Goal: Task Accomplishment & Management: Manage account settings

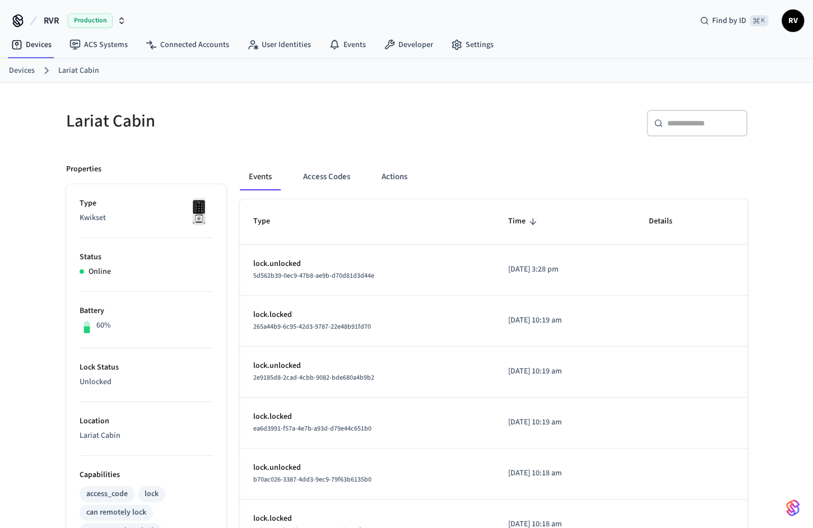
click at [31, 60] on div "Devices Lariat Cabin" at bounding box center [406, 71] width 813 height 24
click at [31, 71] on link "Devices" at bounding box center [22, 71] width 26 height 12
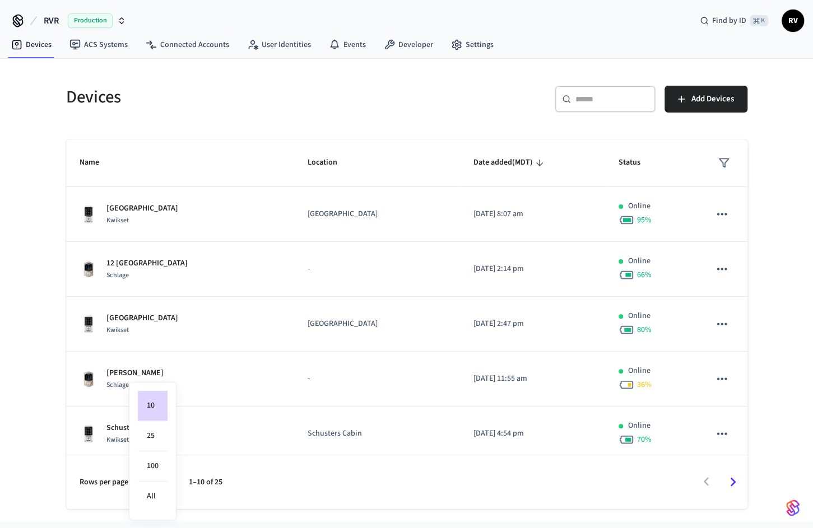
click at [147, 482] on body "RVR Production Find by ID ⌘ K RV Devices ACS Systems Connected Accounts User Id…" at bounding box center [406, 261] width 813 height 522
click at [159, 472] on li "100" at bounding box center [153, 466] width 30 height 30
type input "***"
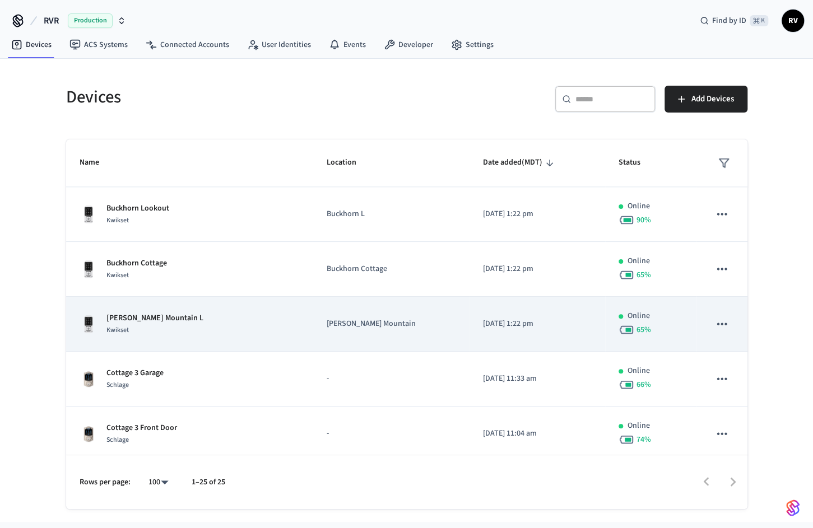
scroll to position [773, 0]
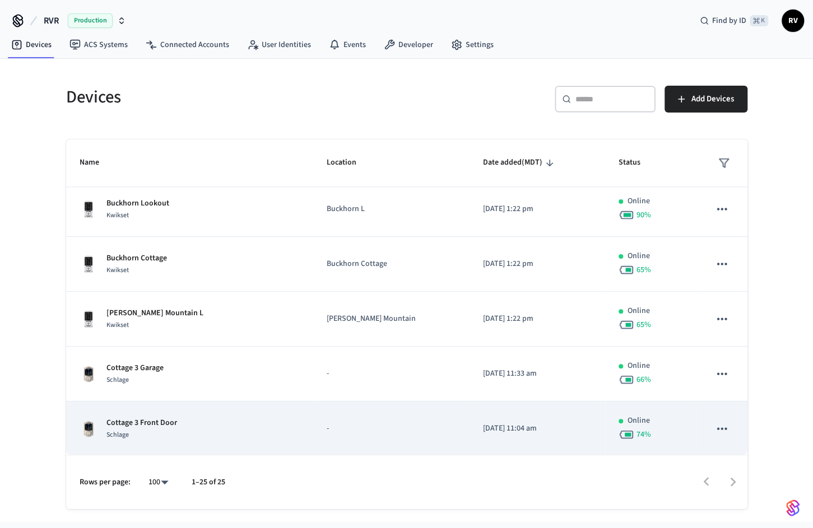
click at [161, 438] on td "Cottage 3 Front Door Schlage" at bounding box center [189, 429] width 247 height 55
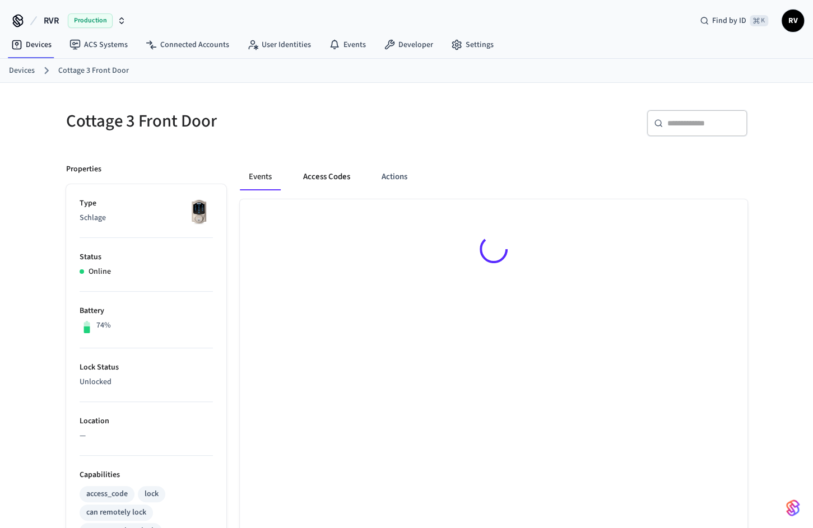
click at [346, 174] on button "Access Codes" at bounding box center [326, 177] width 65 height 27
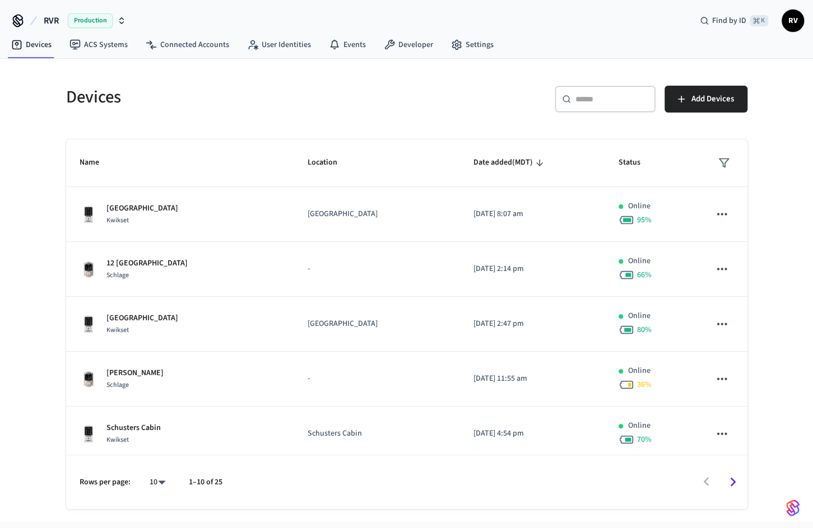
click at [582, 96] on input "text" at bounding box center [611, 99] width 73 height 11
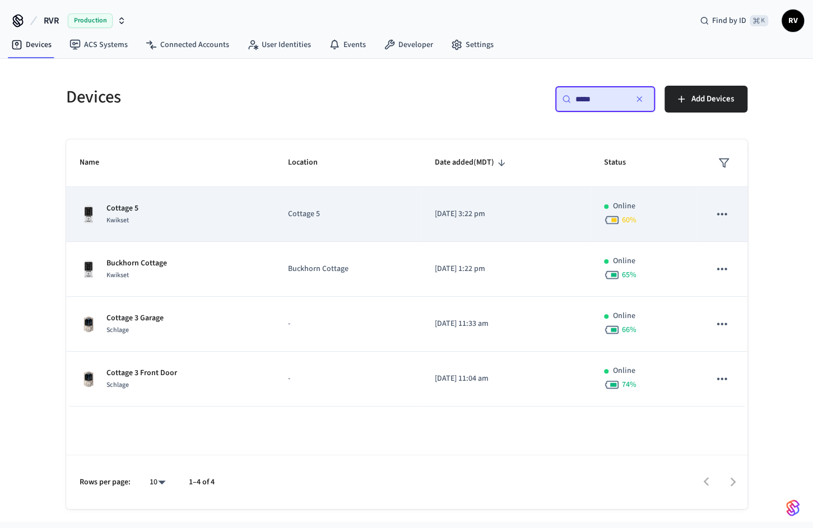
type input "*****"
click at [134, 200] on td "Cottage 5 Kwikset" at bounding box center [170, 214] width 209 height 55
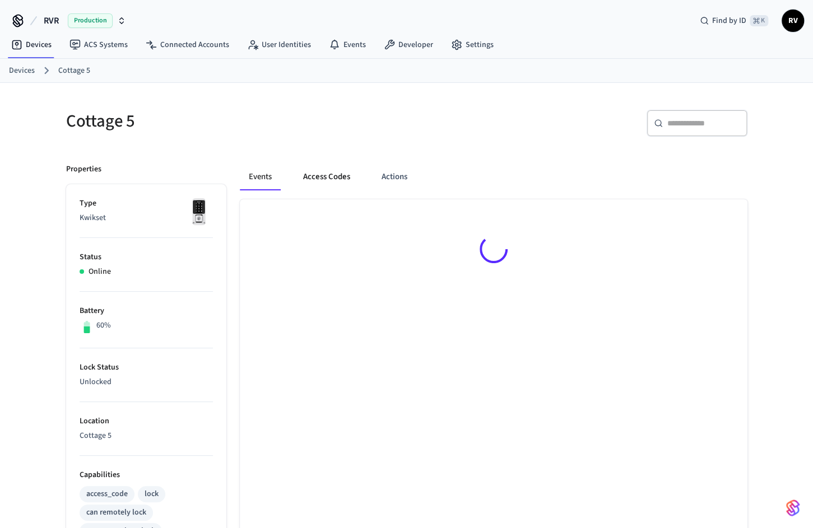
click at [335, 178] on button "Access Codes" at bounding box center [326, 177] width 65 height 27
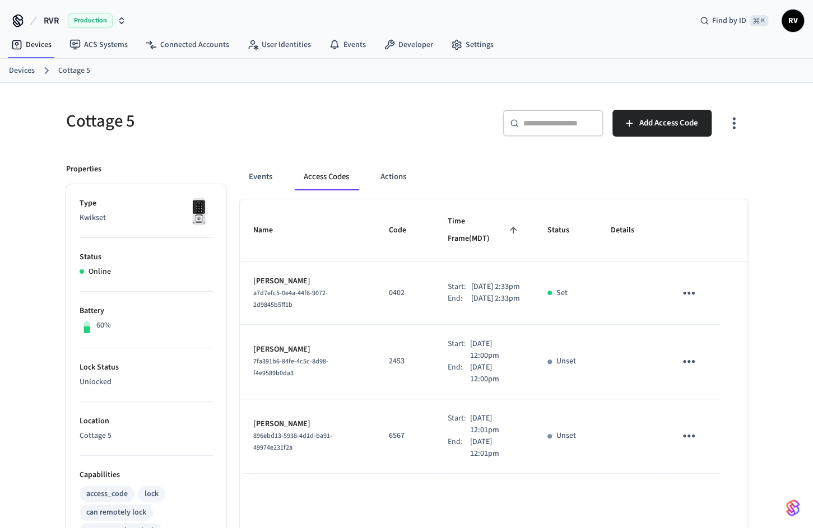
click at [36, 66] on ol "Devices Cottage 5" at bounding box center [411, 70] width 804 height 15
click at [22, 66] on link "Devices" at bounding box center [22, 71] width 26 height 12
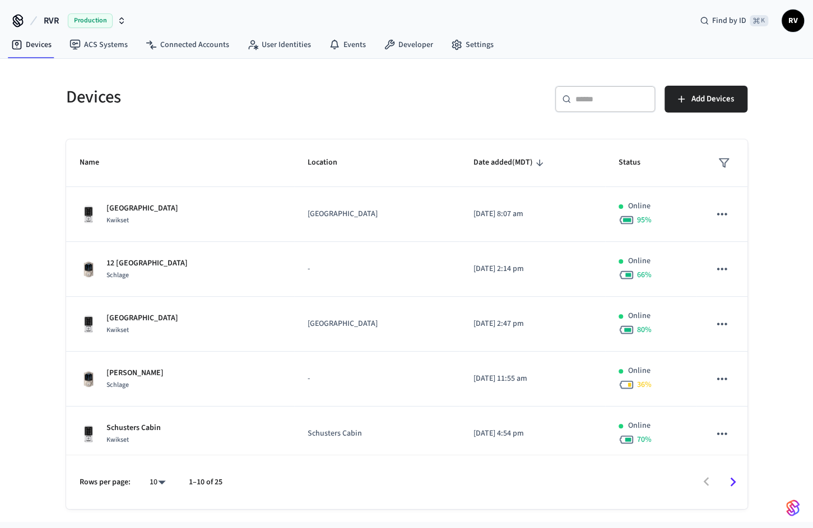
click at [591, 94] on input "text" at bounding box center [611, 99] width 73 height 11
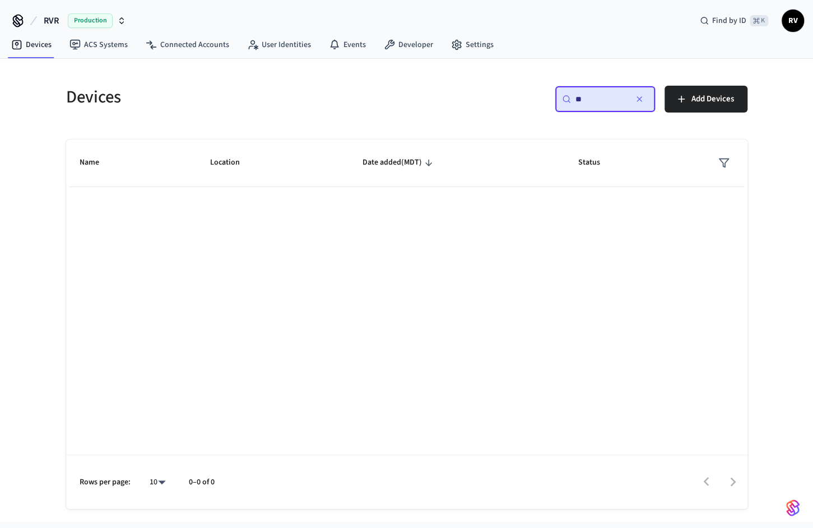
type input "*"
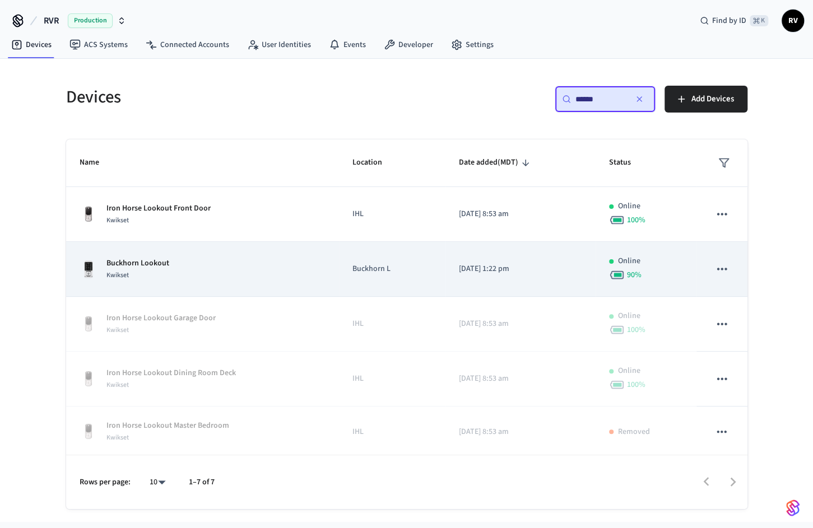
type input "******"
click at [193, 267] on div "Buckhorn Lookout Kwikset" at bounding box center [203, 270] width 246 height 24
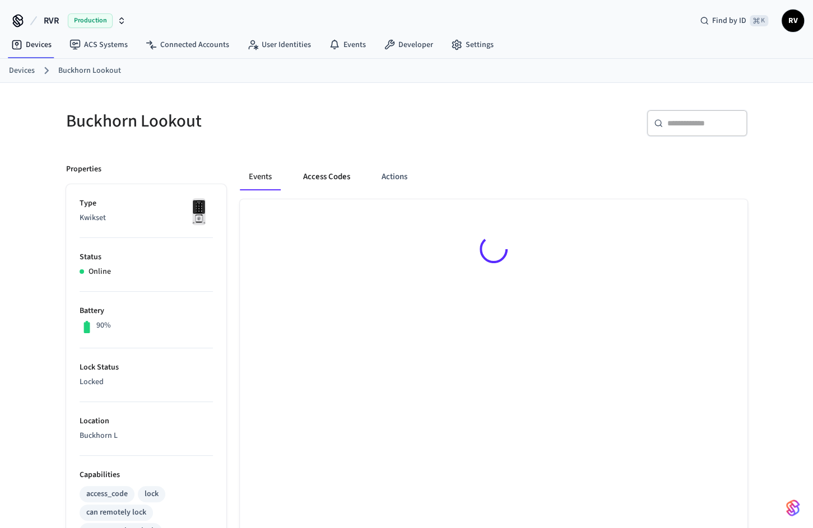
click at [316, 170] on button "Access Codes" at bounding box center [326, 177] width 65 height 27
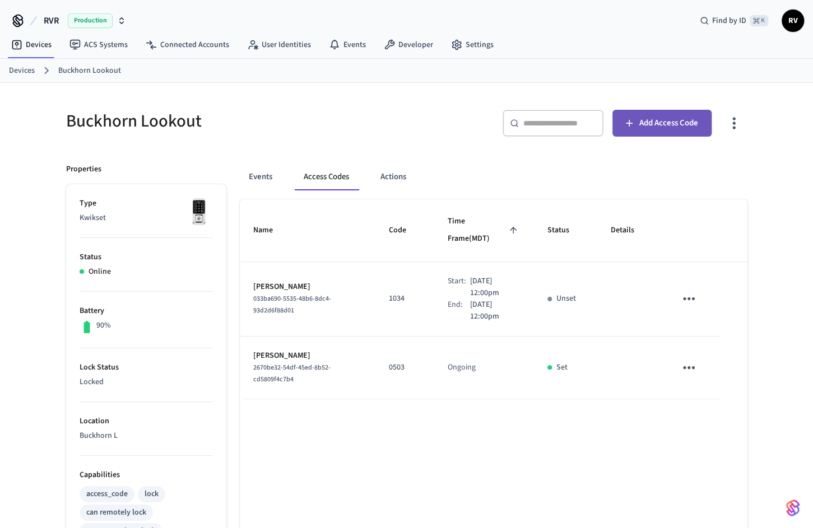
click at [657, 125] on span "Add Access Code" at bounding box center [668, 123] width 59 height 15
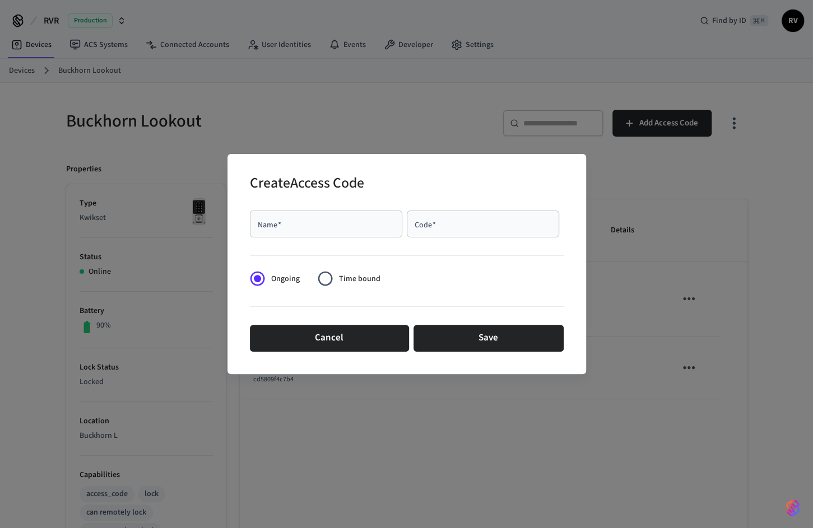
click at [462, 236] on div "Code   *" at bounding box center [483, 224] width 152 height 27
paste input "****"
type input "****"
click at [325, 222] on input "Name   *" at bounding box center [325, 223] width 139 height 11
paste input "**********"
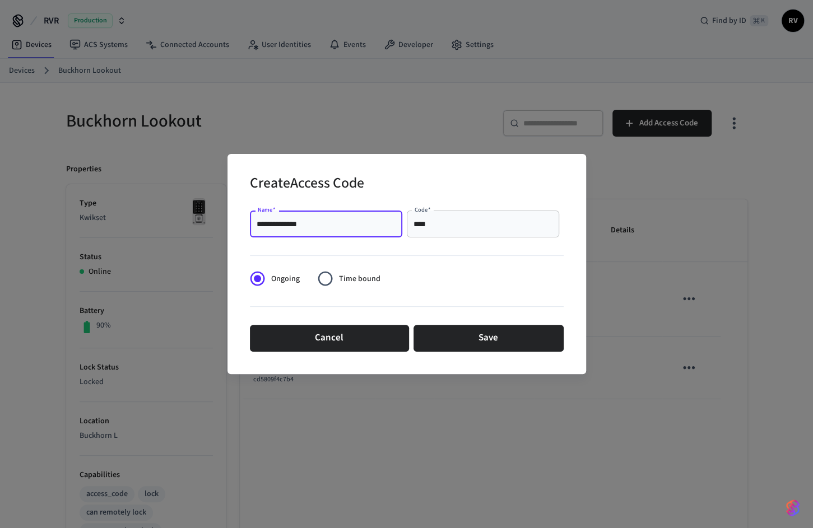
type input "**********"
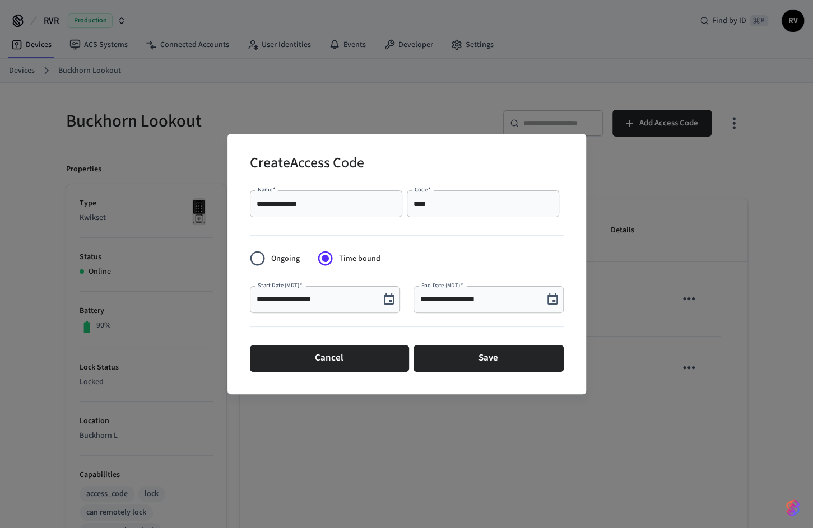
click at [386, 297] on icon "Choose date, selected date is Sep 19, 2025" at bounding box center [388, 299] width 13 height 13
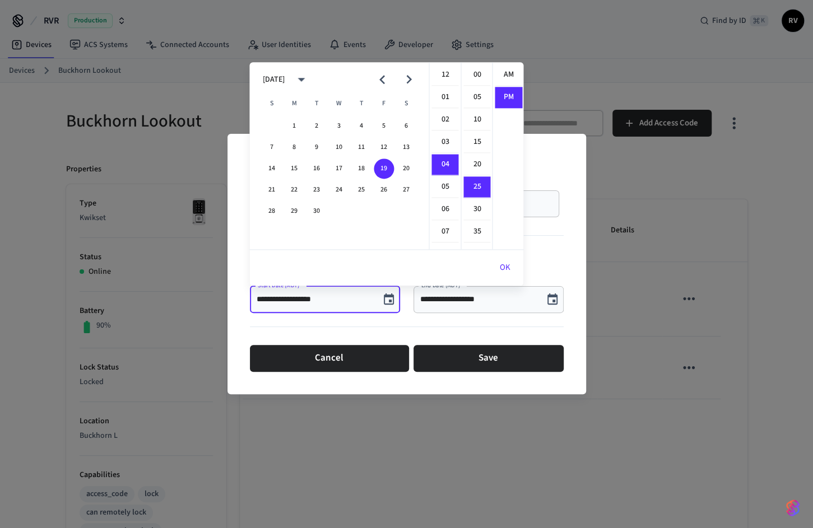
scroll to position [20, 0]
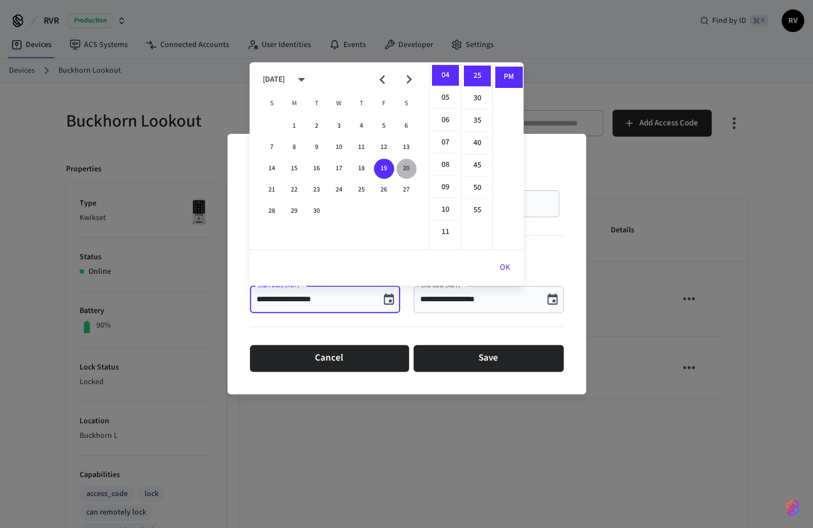
click at [402, 169] on button "20" at bounding box center [406, 168] width 20 height 20
click at [445, 99] on li "02" at bounding box center [444, 97] width 27 height 21
type input "**********"
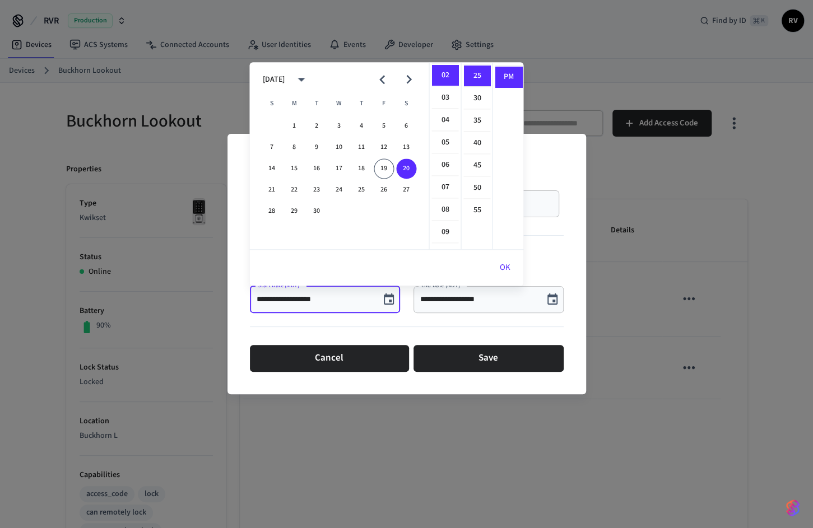
click at [507, 262] on button "OK" at bounding box center [505, 267] width 38 height 27
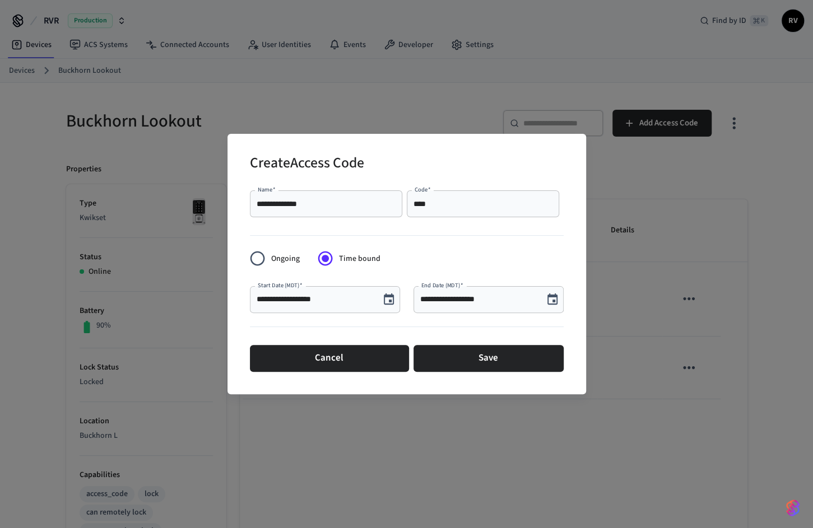
click at [555, 304] on icon "Choose date, selected date is Sep 19, 2025" at bounding box center [552, 298] width 10 height 11
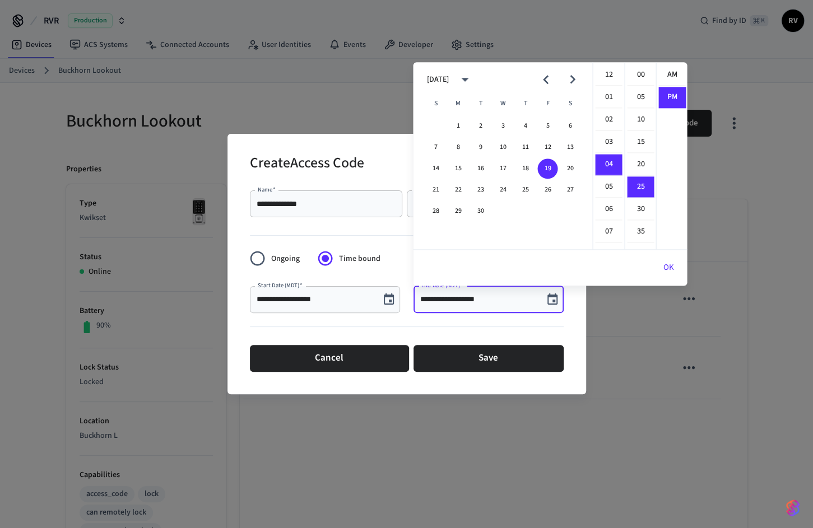
scroll to position [20, 0]
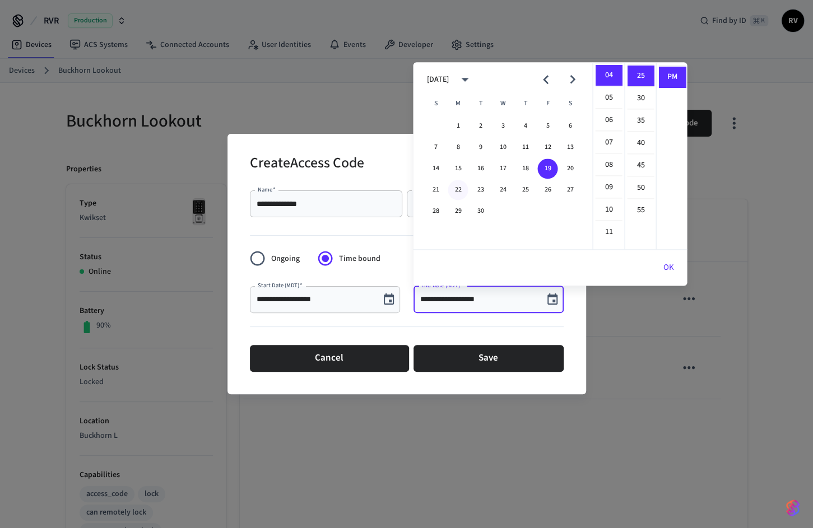
click at [454, 188] on button "22" at bounding box center [457, 190] width 20 height 20
type input "**********"
click at [668, 259] on button "OK" at bounding box center [668, 267] width 38 height 27
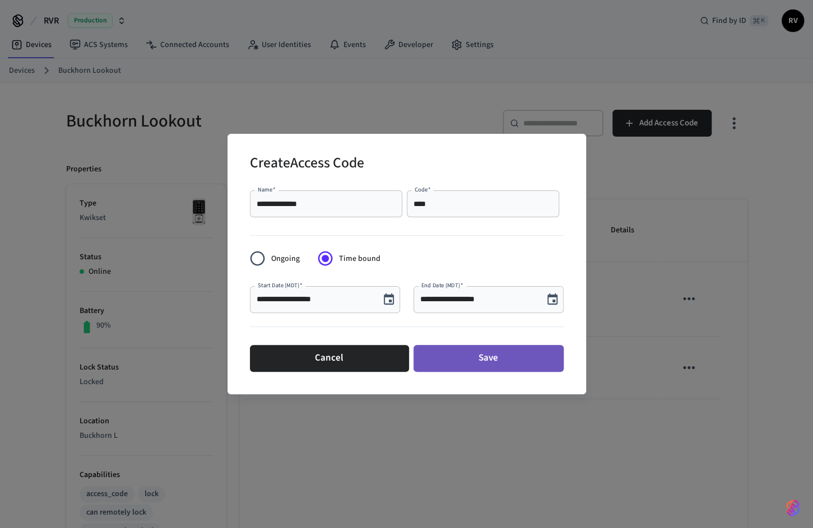
click at [492, 346] on button "Save" at bounding box center [488, 358] width 150 height 27
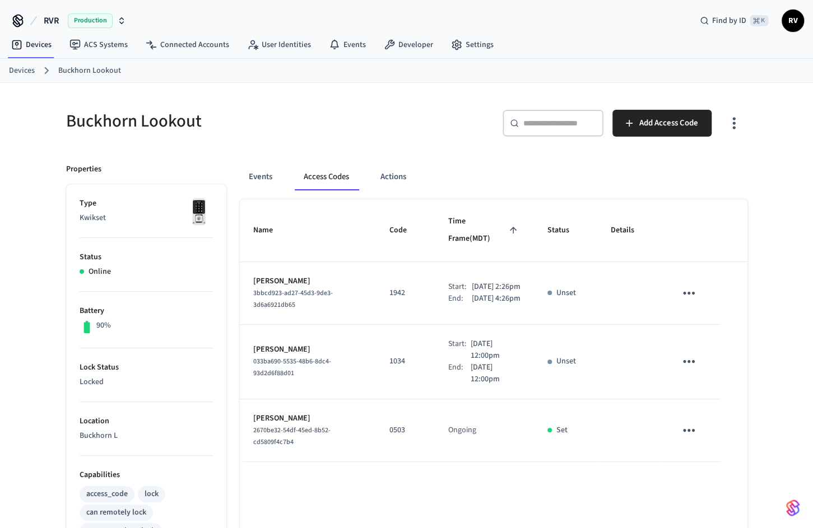
click at [27, 72] on link "Devices" at bounding box center [22, 71] width 26 height 12
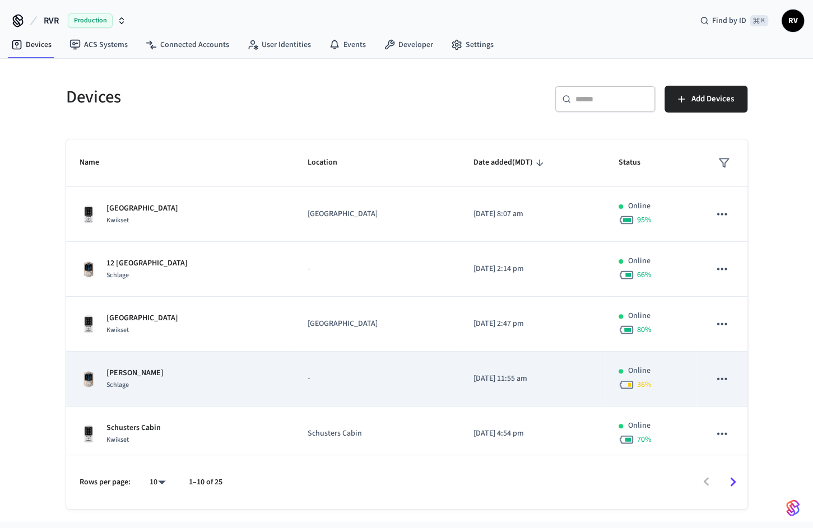
scroll to position [279, 0]
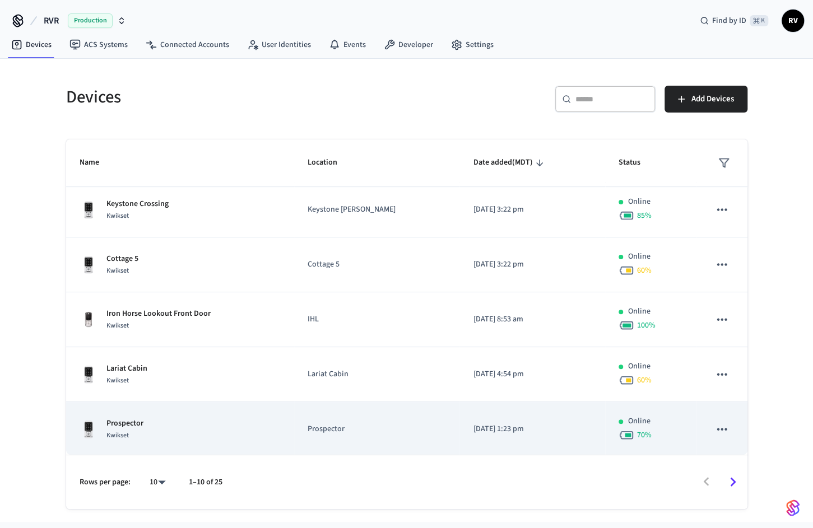
click at [161, 431] on div "Prospector Kwikset" at bounding box center [180, 430] width 201 height 24
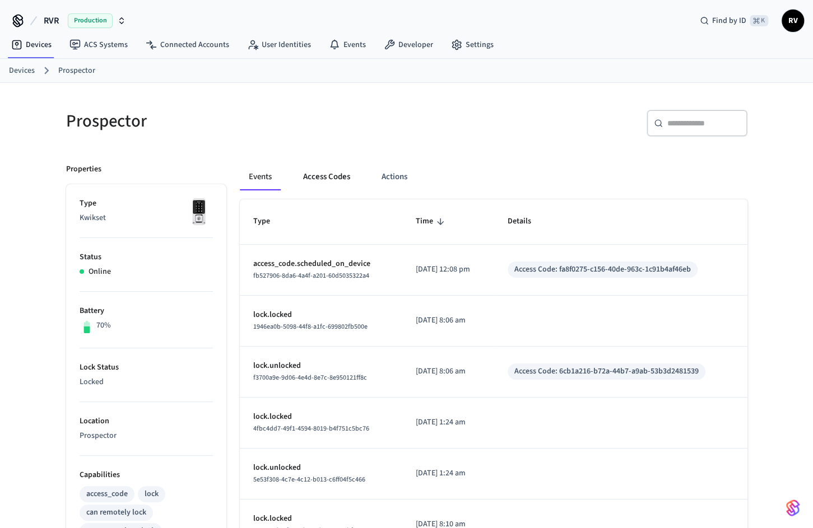
click at [341, 187] on button "Access Codes" at bounding box center [326, 177] width 65 height 27
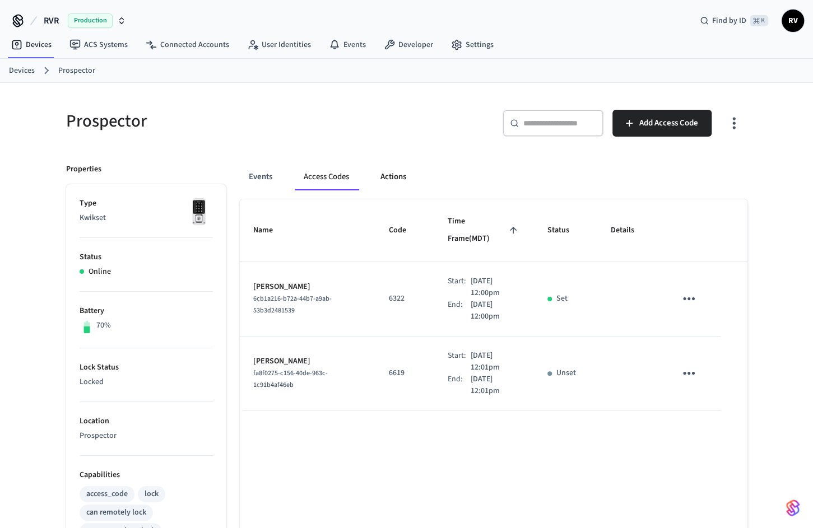
click at [394, 188] on button "Actions" at bounding box center [393, 177] width 44 height 27
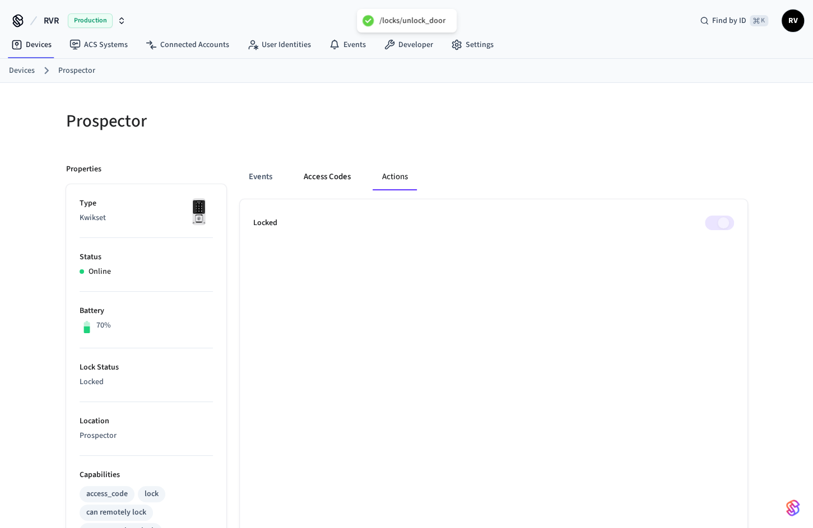
click at [333, 170] on button "Access Codes" at bounding box center [327, 177] width 65 height 27
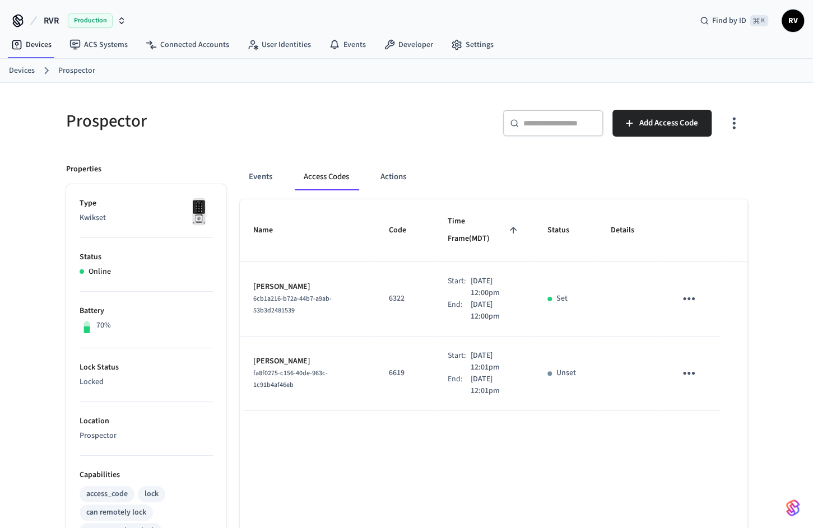
click at [4, 67] on div "Devices Prospector" at bounding box center [406, 71] width 813 height 24
click at [11, 67] on link "Devices" at bounding box center [22, 71] width 26 height 12
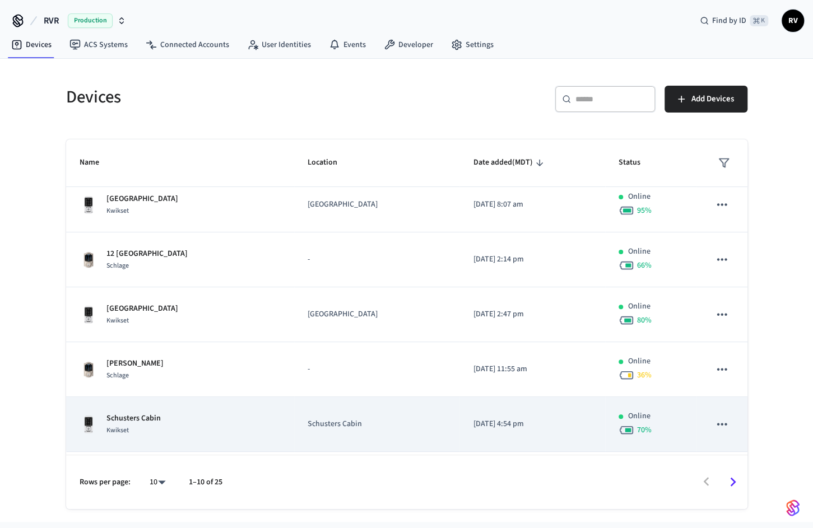
scroll to position [11, 0]
click at [262, 427] on div "Schusters Cabin Kwikset" at bounding box center [180, 423] width 201 height 24
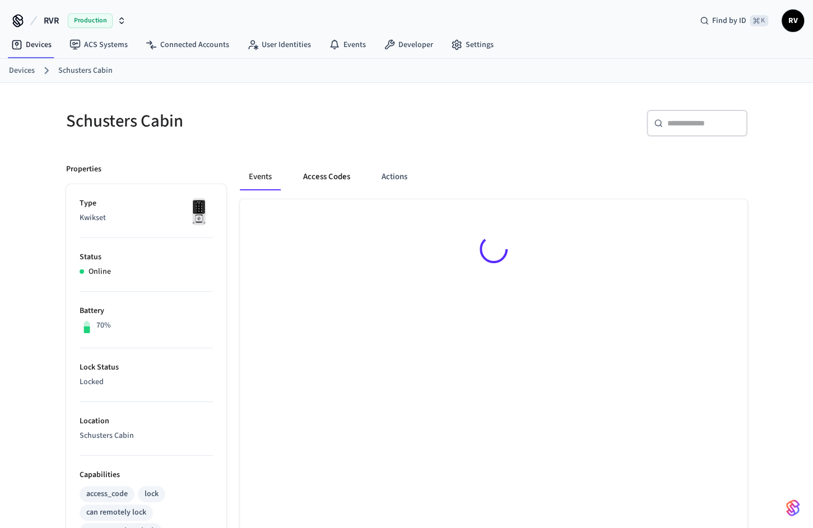
click at [327, 169] on button "Access Codes" at bounding box center [326, 177] width 65 height 27
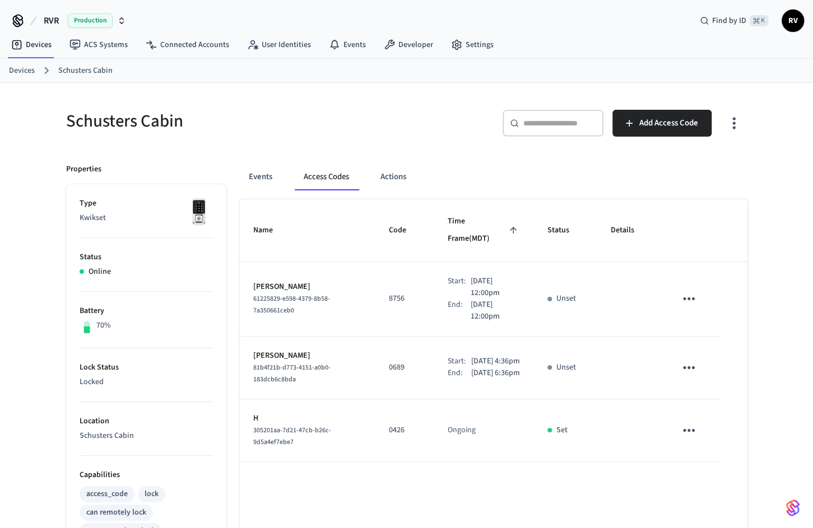
click at [30, 68] on link "Devices" at bounding box center [22, 71] width 26 height 12
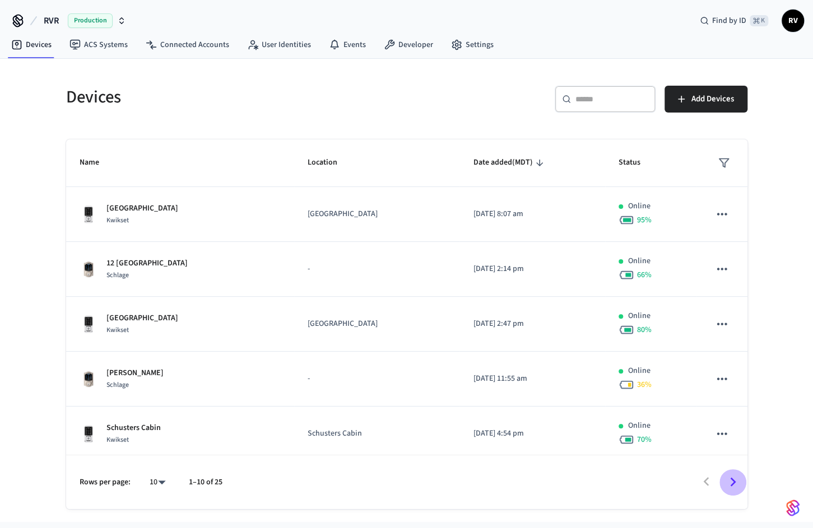
click at [736, 479] on icon "Go to next page" at bounding box center [732, 481] width 17 height 17
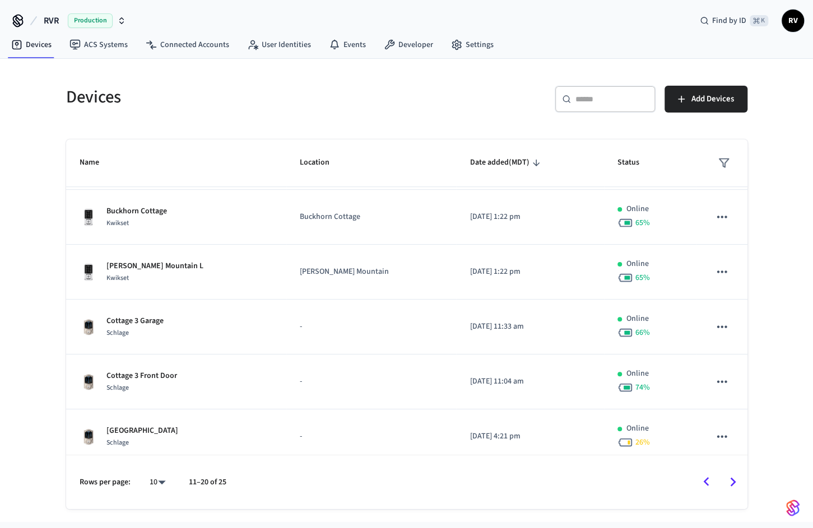
scroll to position [279, 0]
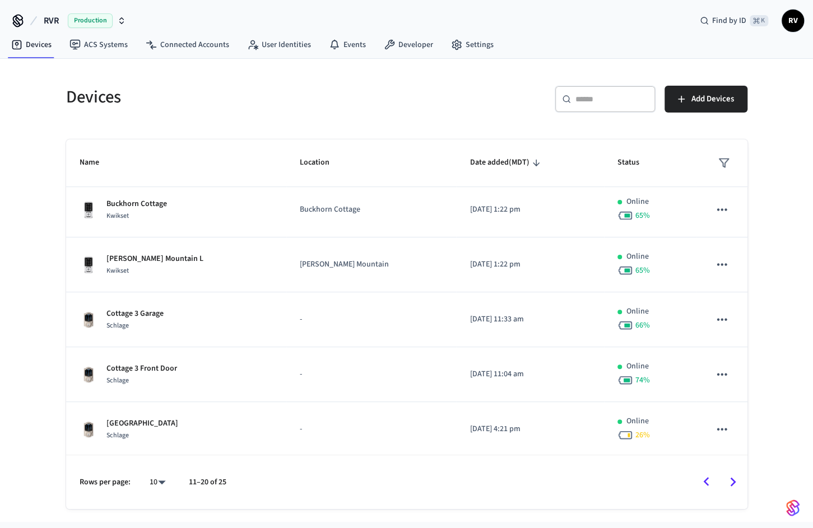
click at [733, 471] on button "Go to next page" at bounding box center [732, 482] width 26 height 26
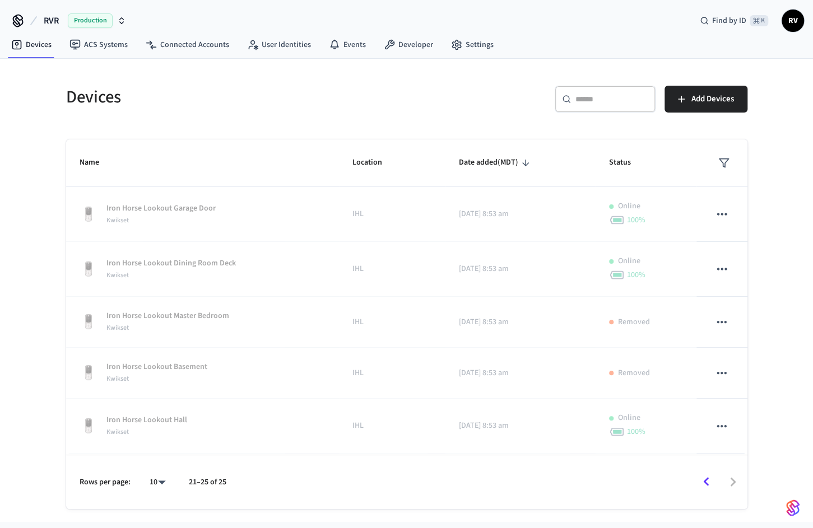
scroll to position [0, 0]
click at [733, 471] on div at bounding box center [491, 482] width 509 height 26
click at [708, 478] on icon "Go to previous page" at bounding box center [705, 481] width 17 height 17
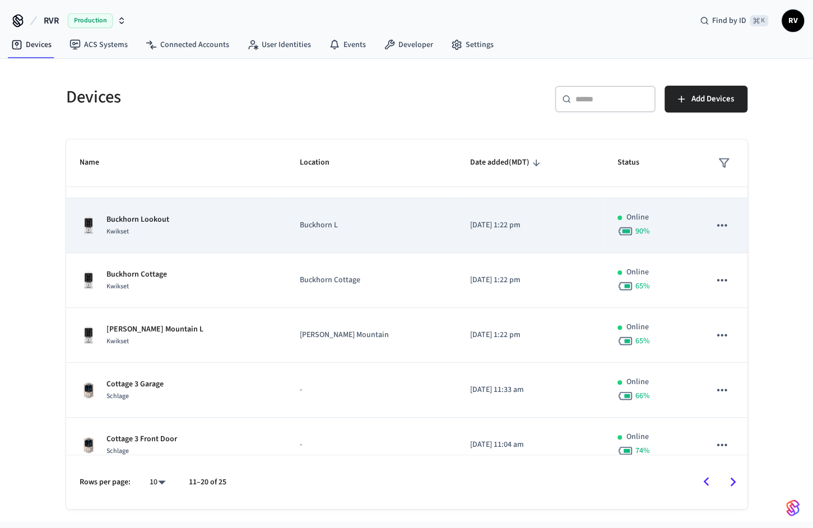
scroll to position [279, 0]
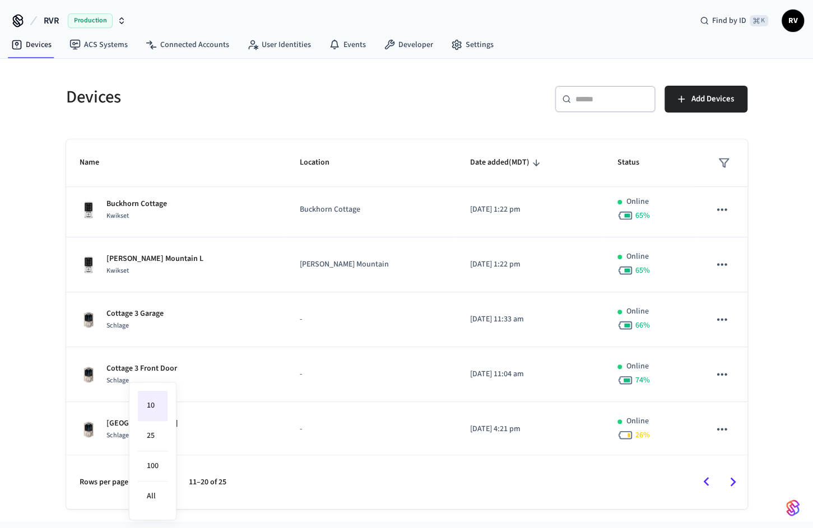
click at [162, 480] on body "RVR Production Find by ID ⌘ K RV Devices ACS Systems Connected Accounts User Id…" at bounding box center [406, 261] width 813 height 522
click at [153, 465] on li "100" at bounding box center [153, 466] width 30 height 30
type input "***"
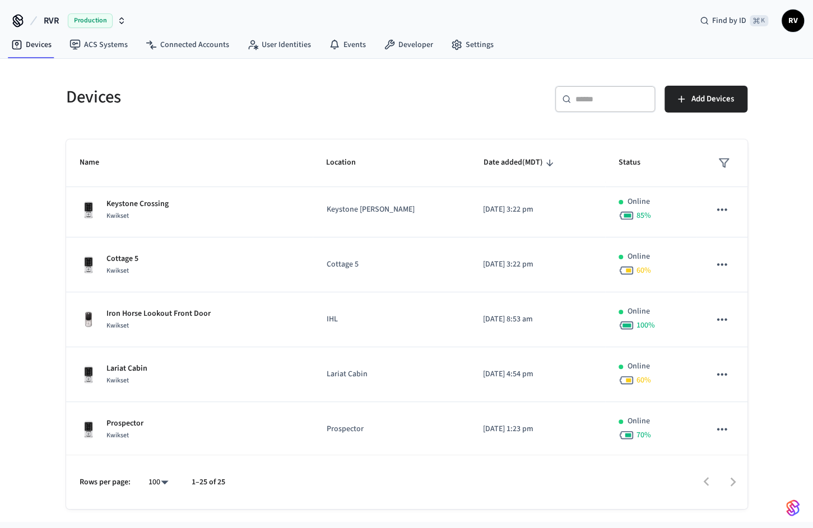
scroll to position [825, 0]
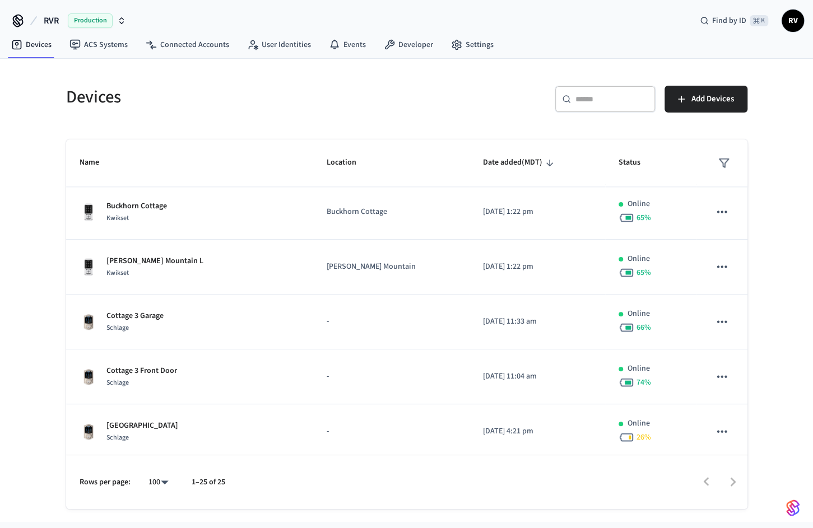
click at [593, 86] on div "​ ​" at bounding box center [604, 99] width 101 height 27
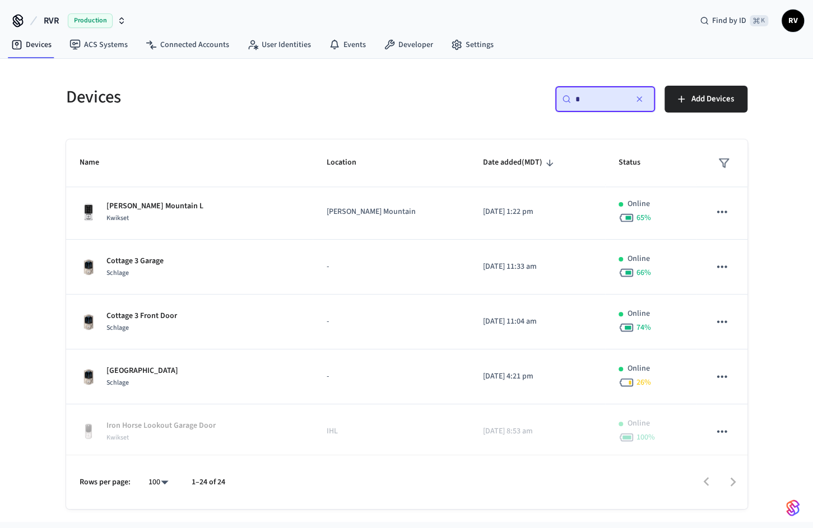
scroll to position [771, 0]
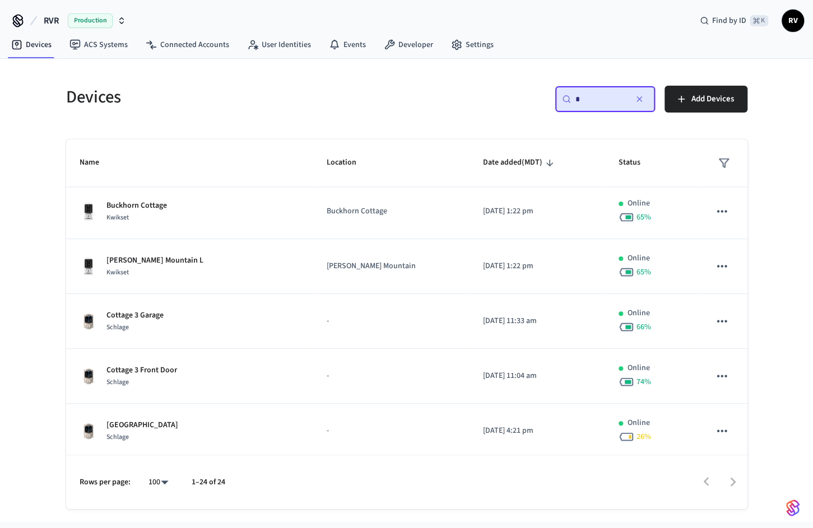
type input "*"
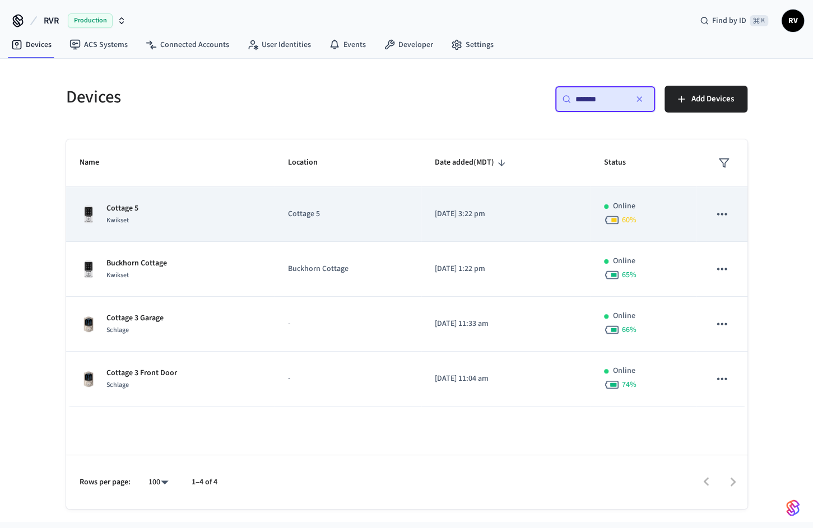
type input "*******"
click at [169, 223] on div "Cottage 5 Kwikset" at bounding box center [171, 215] width 182 height 24
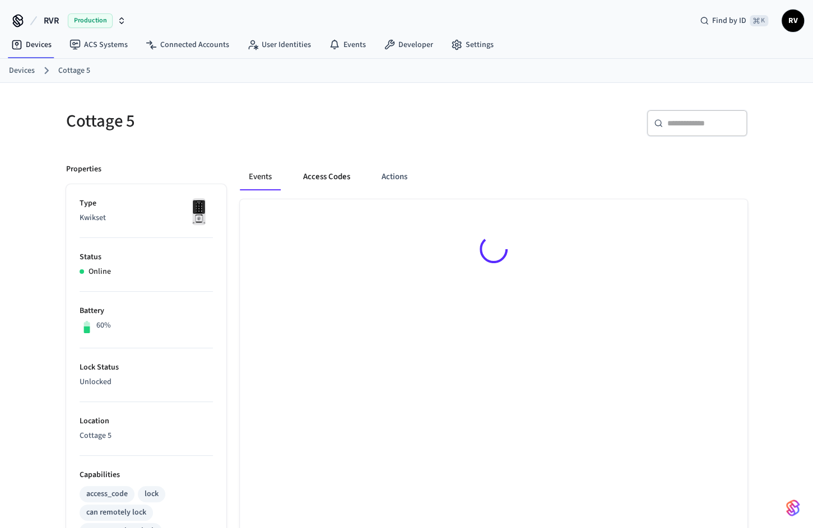
click at [349, 175] on button "Access Codes" at bounding box center [326, 177] width 65 height 27
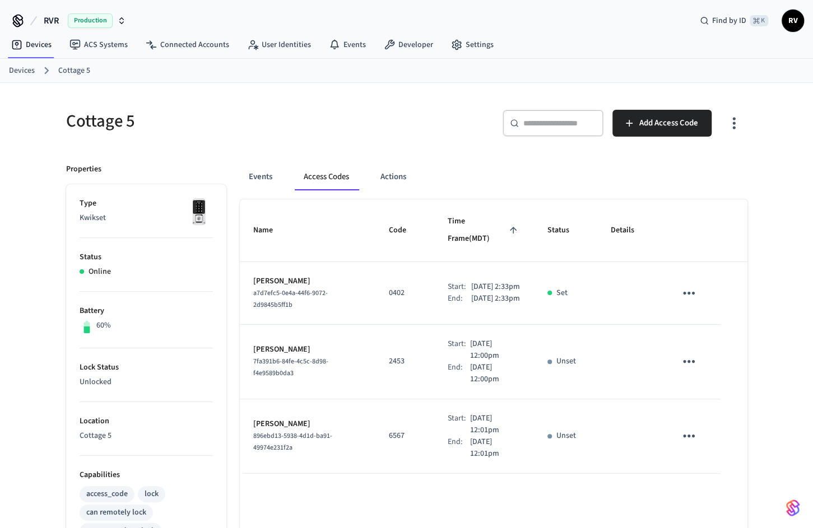
click at [31, 65] on link "Devices" at bounding box center [22, 71] width 26 height 12
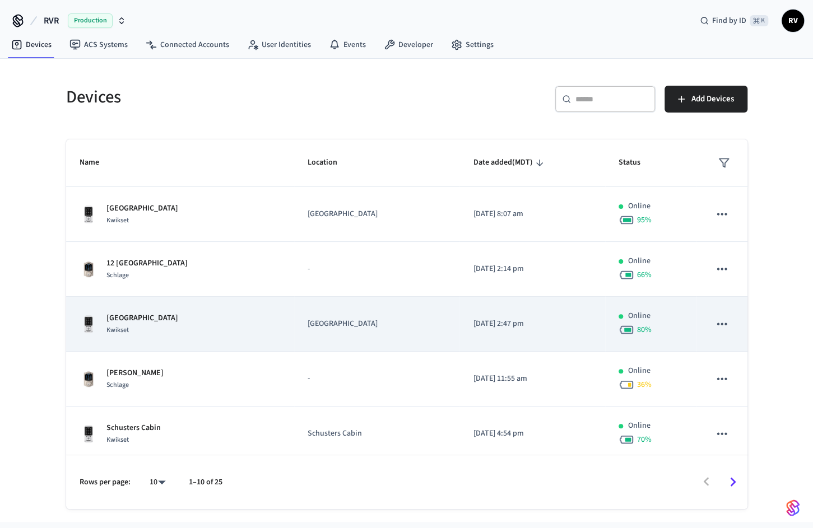
scroll to position [279, 0]
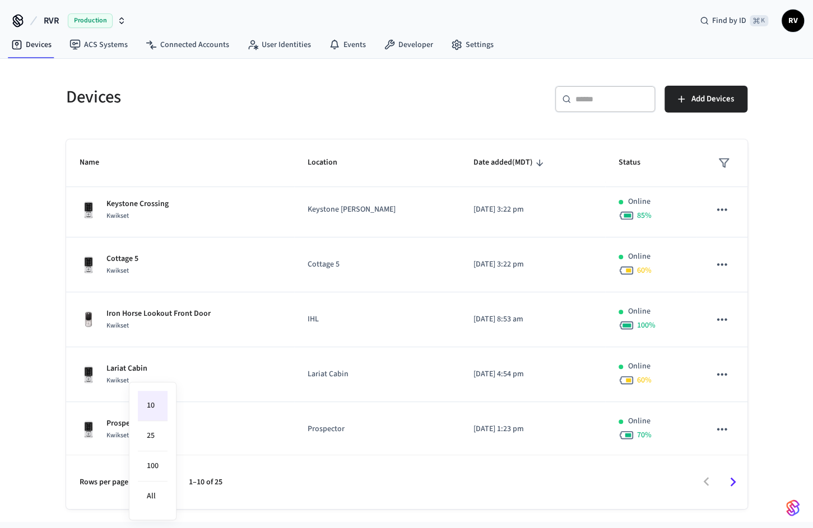
click at [163, 481] on body "RVR Production Find by ID ⌘ K RV Devices ACS Systems Connected Accounts User Id…" at bounding box center [406, 261] width 813 height 522
click at [162, 454] on li "100" at bounding box center [153, 466] width 30 height 30
type input "***"
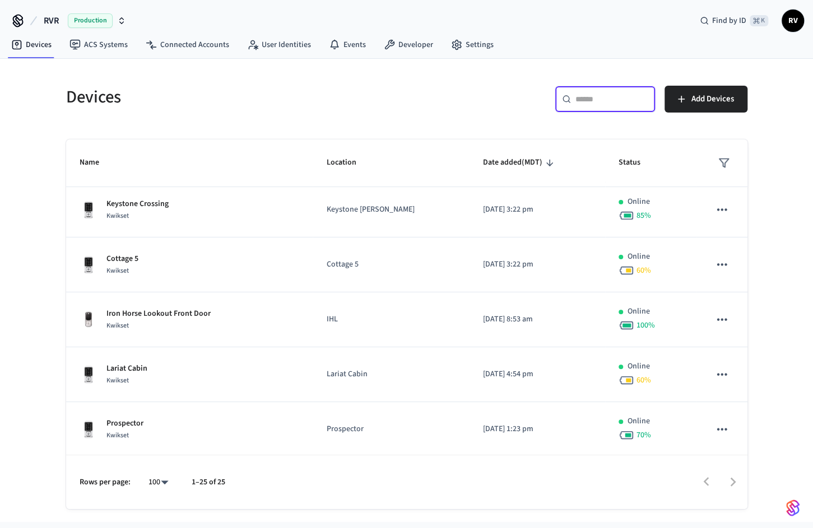
click at [586, 95] on input "text" at bounding box center [611, 99] width 73 height 11
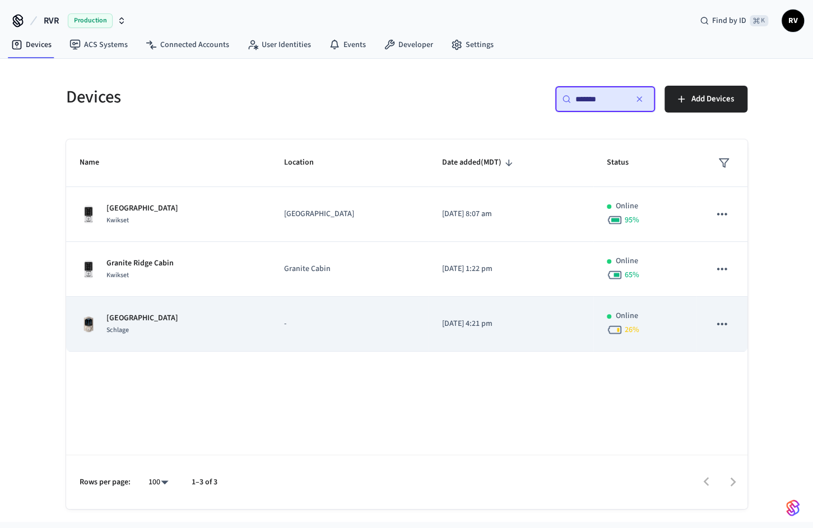
type input "*******"
click at [258, 323] on div "Granite Ridge Lodge Garage Schlage" at bounding box center [169, 325] width 178 height 24
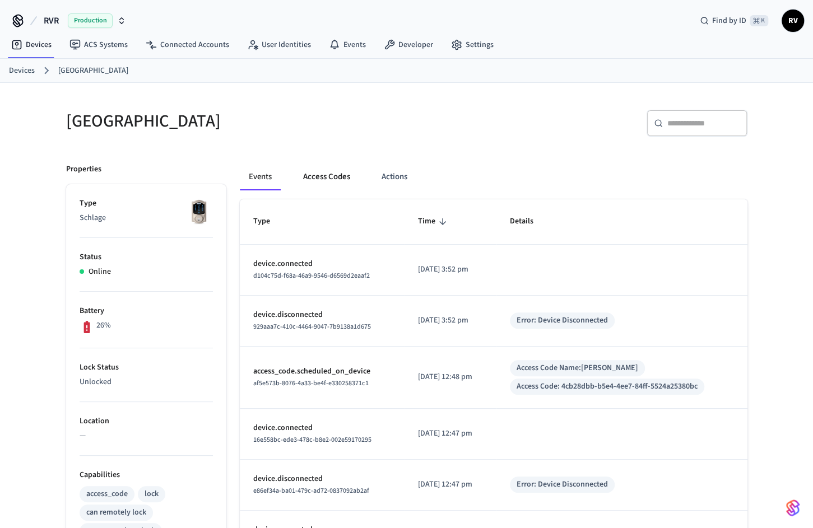
click at [333, 179] on button "Access Codes" at bounding box center [326, 177] width 65 height 27
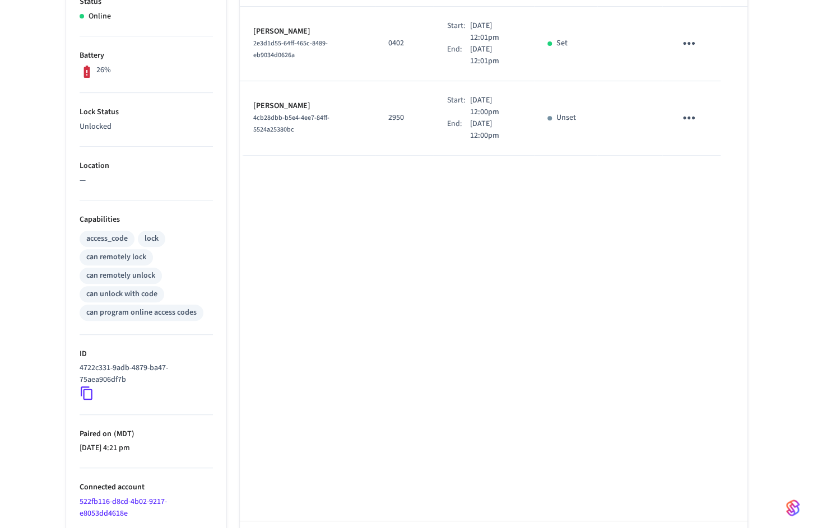
scroll to position [300, 0]
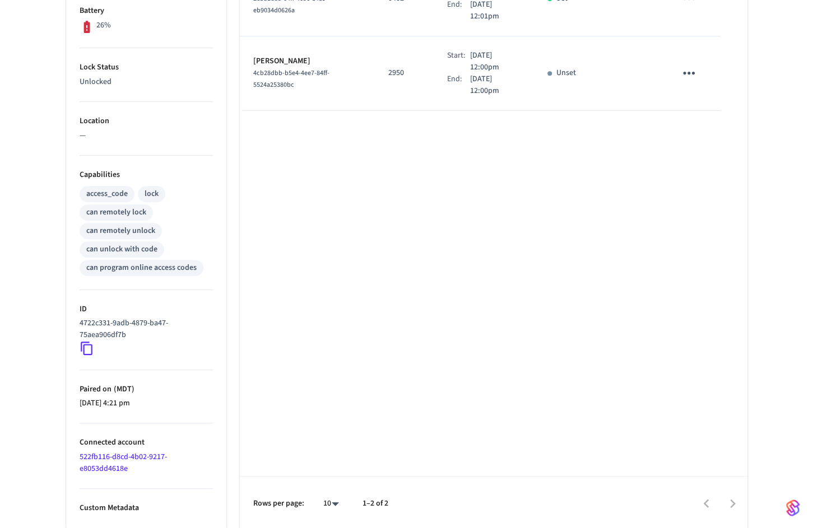
click at [639, 293] on div "Name Code Time Frame (MDT) Status Details Toni Chiaramonte 2e3d1d55-64ff-465c-8…" at bounding box center [493, 214] width 507 height 631
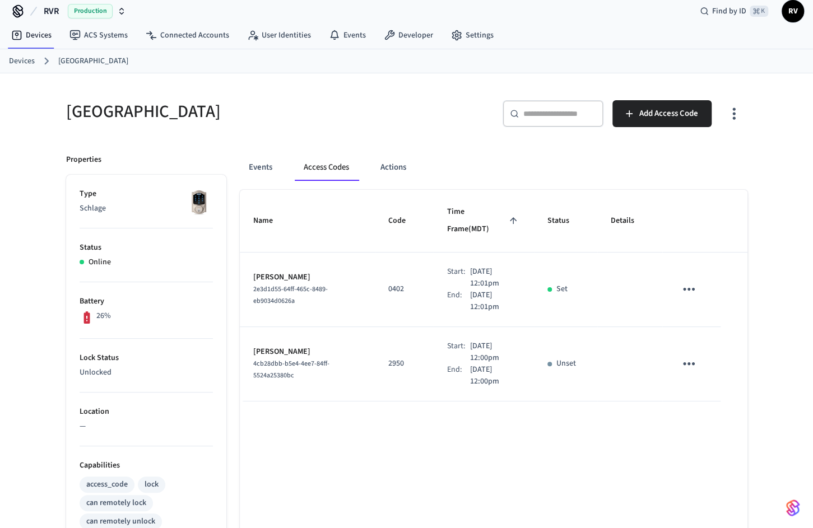
scroll to position [0, 0]
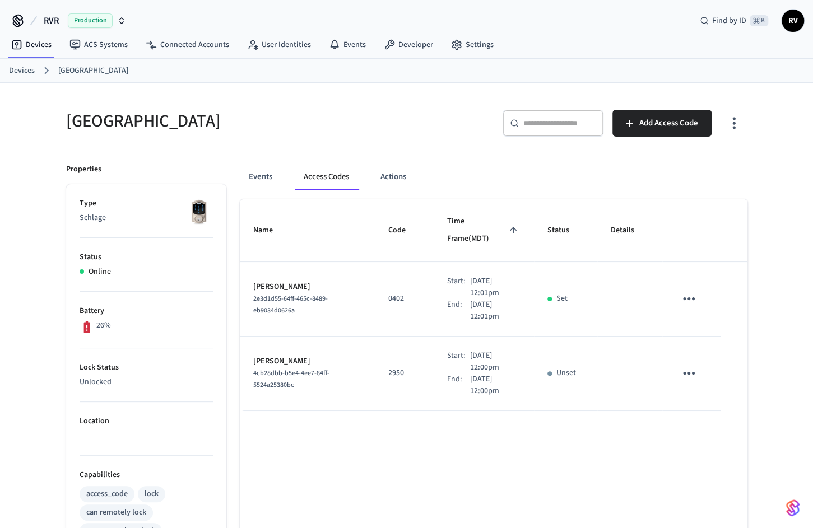
click at [27, 69] on link "Devices" at bounding box center [22, 71] width 26 height 12
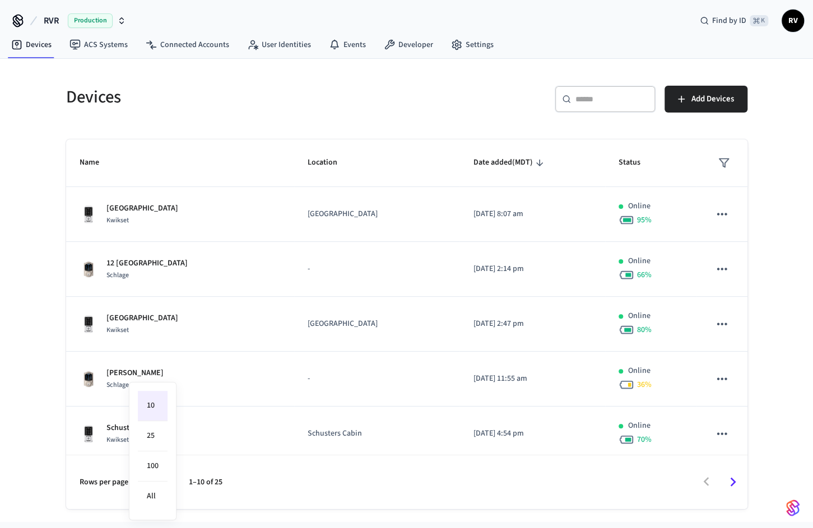
click at [153, 481] on body "RVR Production Find by ID ⌘ K RV Devices ACS Systems Connected Accounts User Id…" at bounding box center [406, 261] width 813 height 522
click at [155, 457] on li "100" at bounding box center [153, 466] width 30 height 30
type input "***"
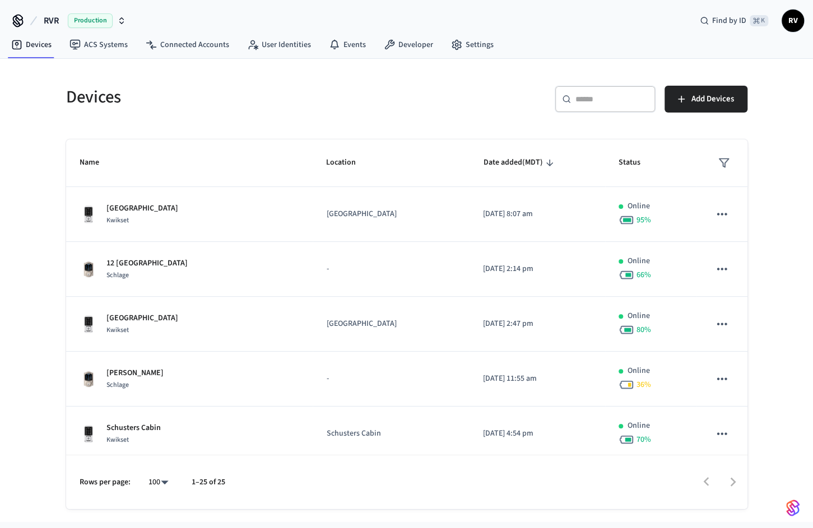
click at [583, 84] on div "​ ​ Add Devices" at bounding box center [573, 96] width 347 height 49
click at [583, 91] on div "​ ​" at bounding box center [604, 99] width 101 height 27
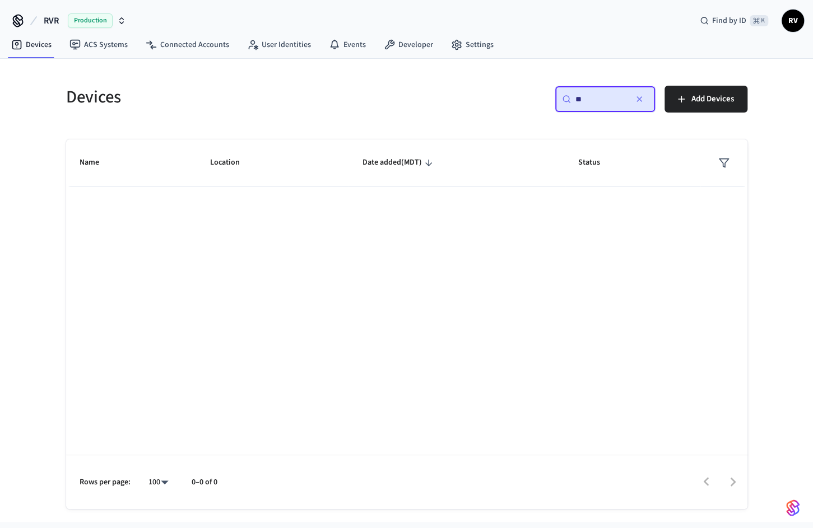
type input "*"
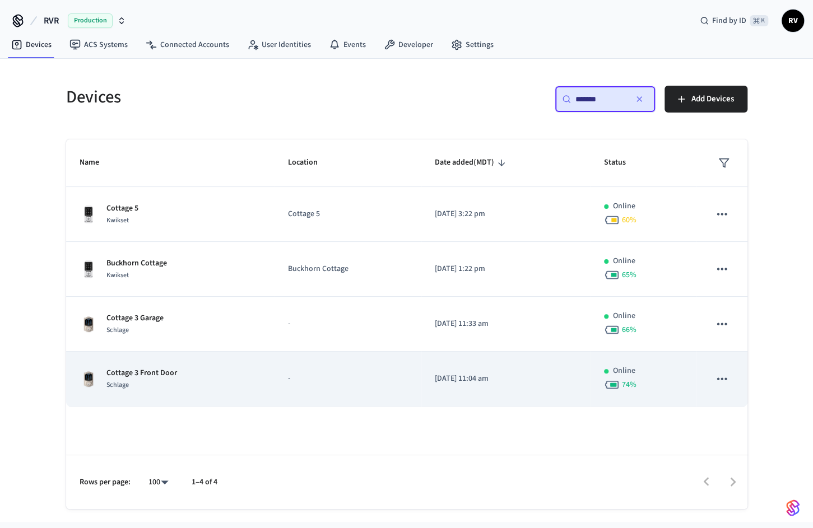
type input "*******"
click at [152, 367] on p "Cottage 3 Front Door" at bounding box center [141, 373] width 71 height 12
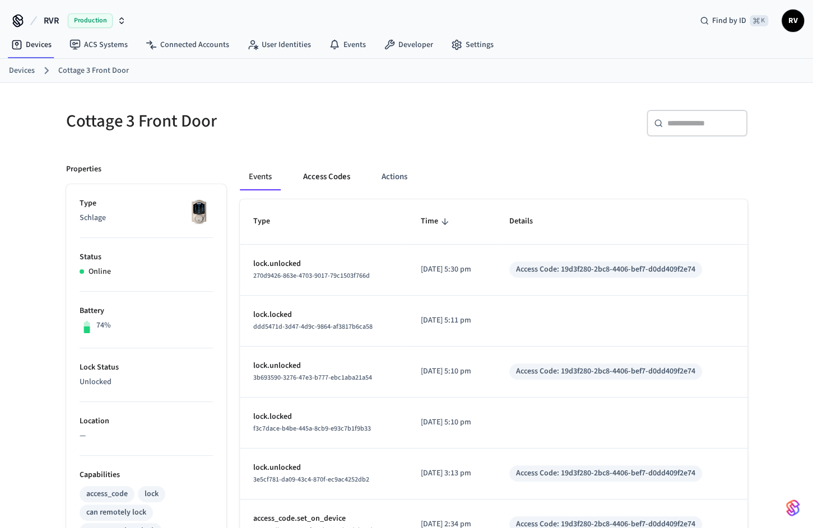
click at [313, 176] on button "Access Codes" at bounding box center [326, 177] width 65 height 27
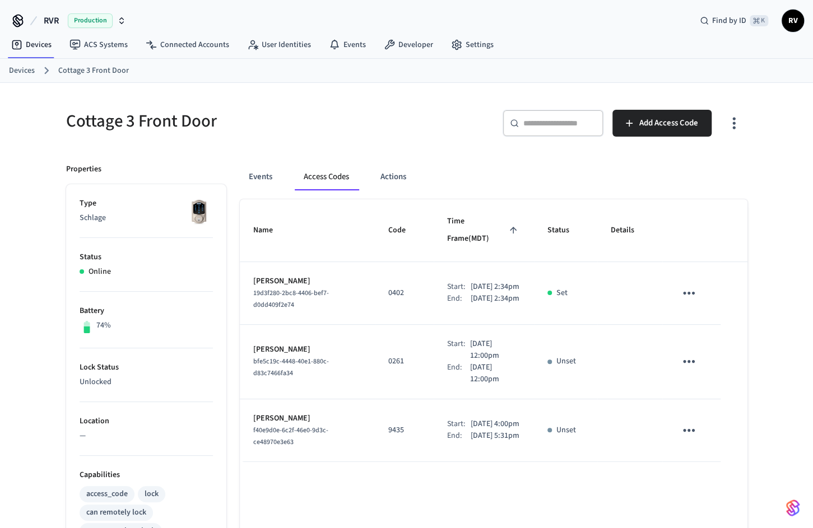
click at [33, 72] on link "Devices" at bounding box center [22, 71] width 26 height 12
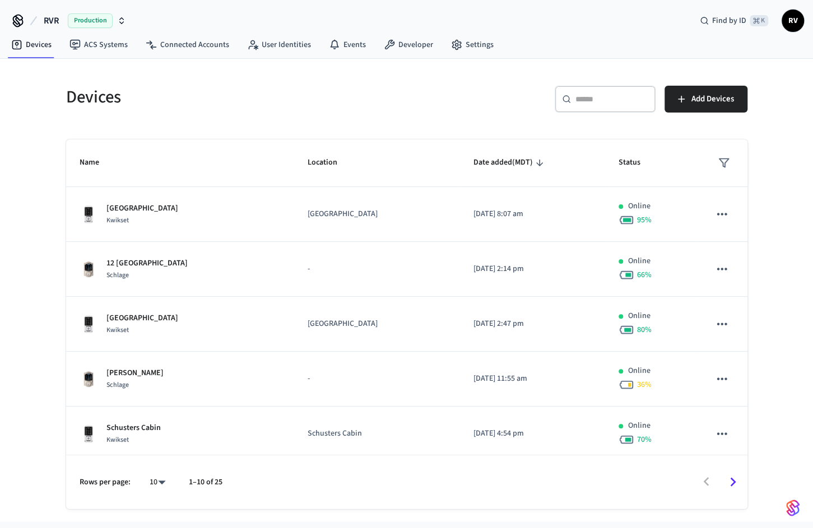
click at [153, 470] on div "10 **" at bounding box center [153, 482] width 36 height 27
click at [153, 482] on body "RVR Production Find by ID ⌘ K RV Devices ACS Systems Connected Accounts User Id…" at bounding box center [406, 261] width 813 height 522
click at [153, 472] on li "100" at bounding box center [153, 466] width 30 height 30
type input "***"
click at [602, 109] on div "​ ​" at bounding box center [604, 99] width 101 height 27
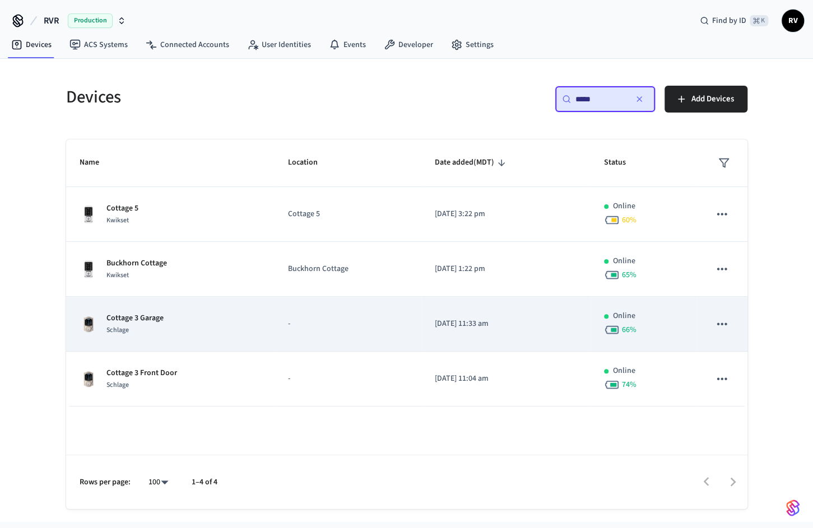
type input "*****"
click at [142, 317] on p "Cottage 3 Garage" at bounding box center [134, 319] width 57 height 12
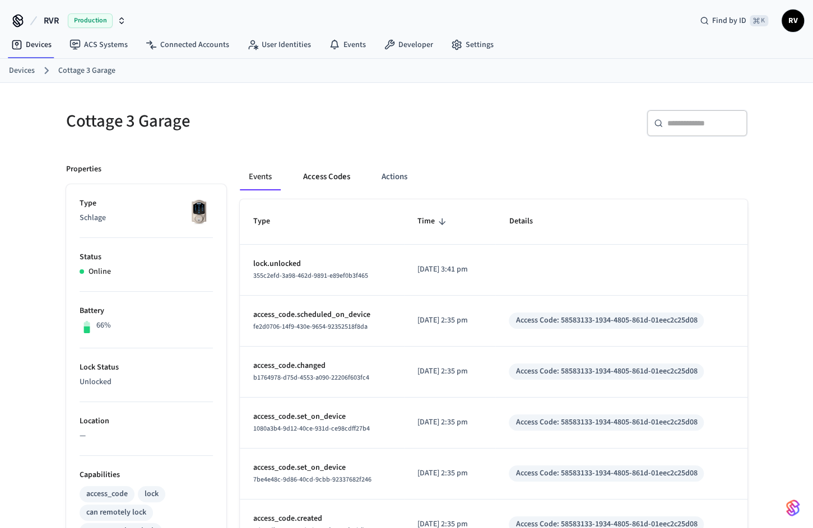
click at [347, 168] on button "Access Codes" at bounding box center [326, 177] width 65 height 27
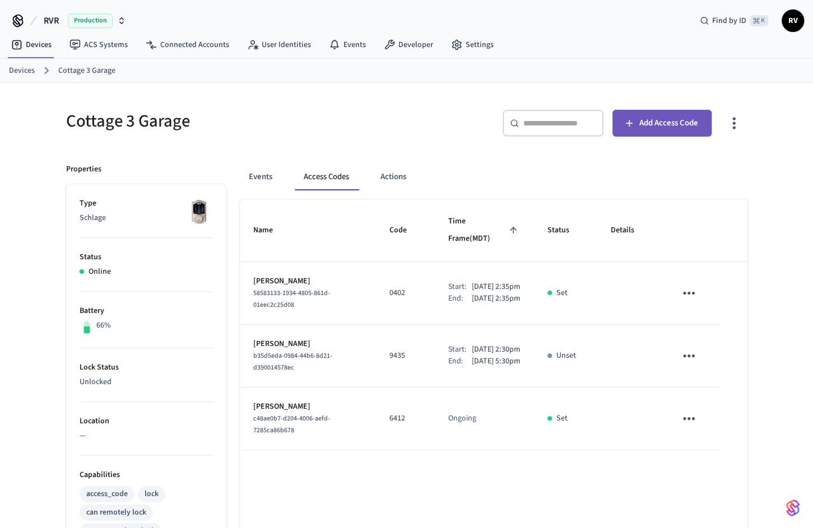
click at [703, 123] on button "Add Access Code" at bounding box center [661, 123] width 99 height 27
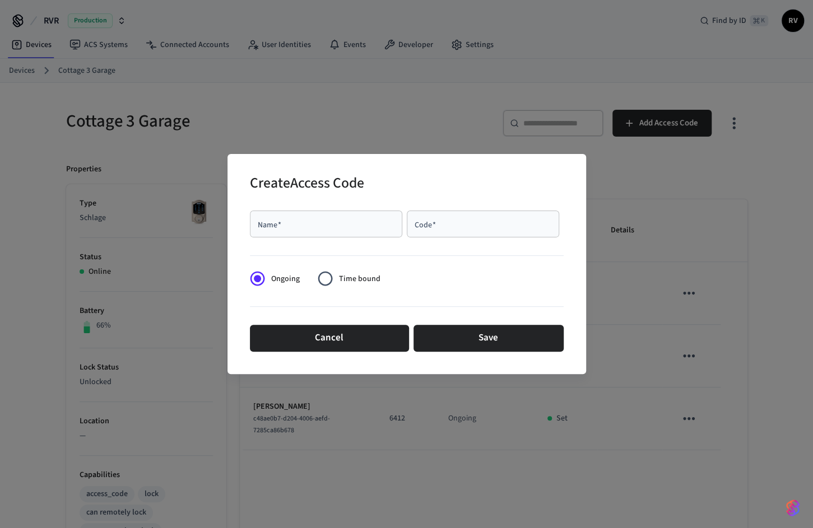
click at [279, 235] on div "Name   *" at bounding box center [326, 224] width 152 height 27
type input "*****"
click at [444, 213] on div "Code   *" at bounding box center [483, 224] width 152 height 27
paste input "****"
type input "****"
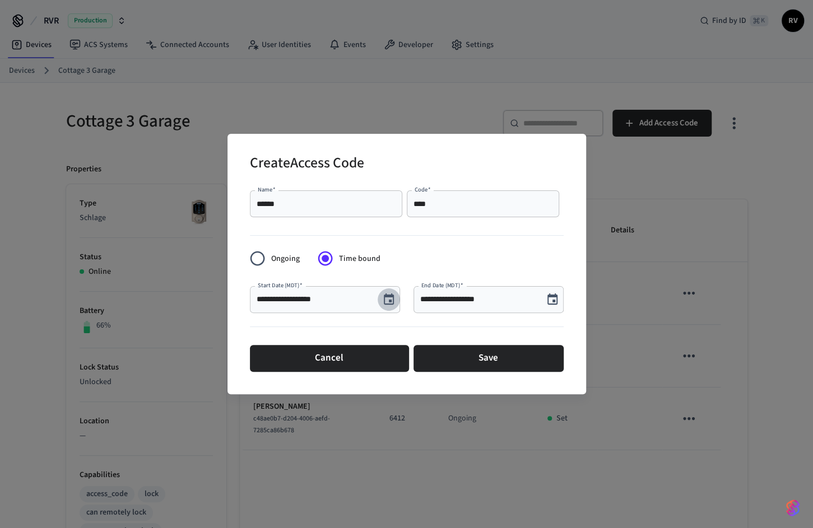
click at [393, 295] on icon "Choose date, selected date is Sep 19, 2025" at bounding box center [389, 298] width 10 height 11
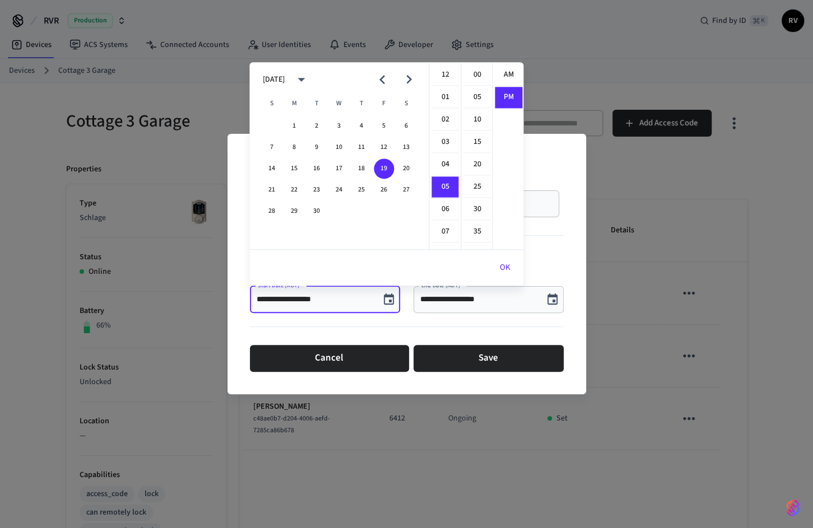
scroll to position [20, 0]
click at [320, 182] on button "23" at bounding box center [316, 190] width 20 height 20
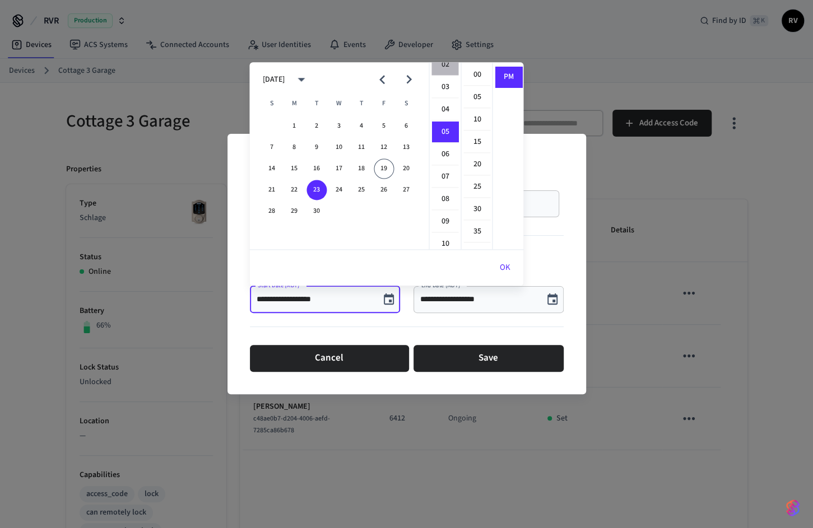
click at [445, 63] on li "02" at bounding box center [444, 64] width 27 height 21
type input "**********"
click at [493, 258] on button "OK" at bounding box center [505, 267] width 38 height 27
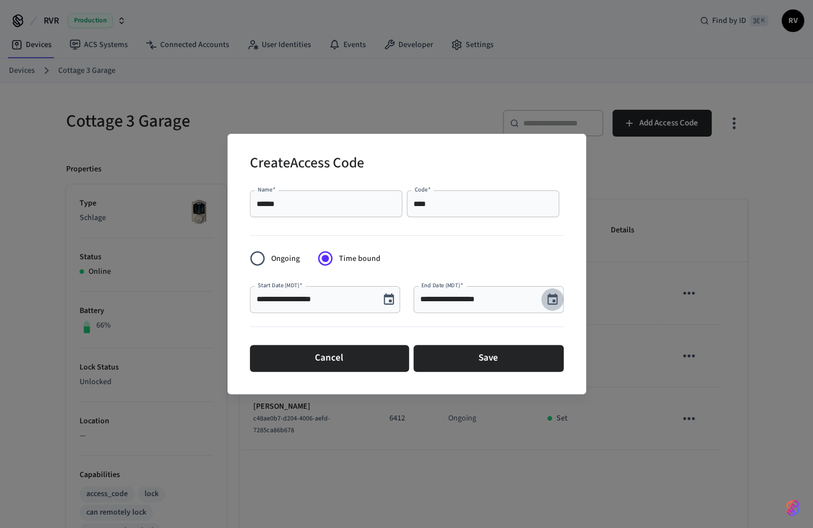
click at [551, 297] on icon "Choose date, selected date is Sep 19, 2025" at bounding box center [552, 298] width 10 height 11
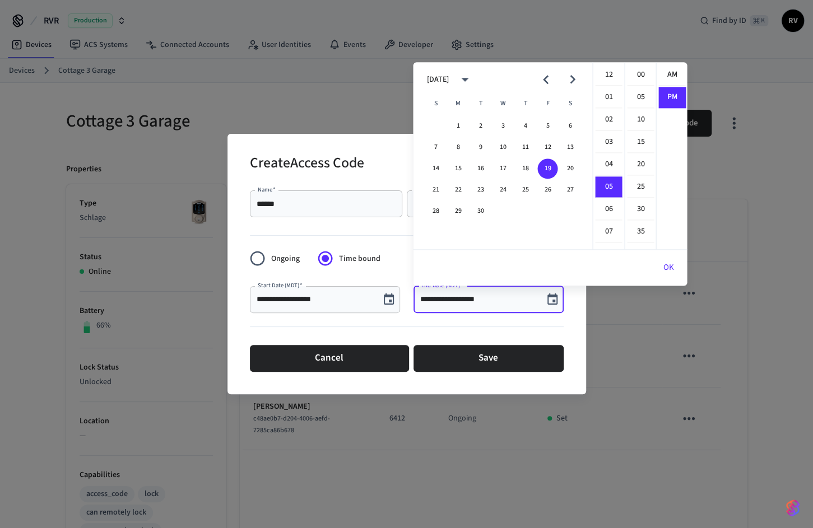
scroll to position [20, 0]
click at [489, 205] on div "28 29 30" at bounding box center [502, 211] width 179 height 20
click at [483, 207] on button "30" at bounding box center [480, 211] width 20 height 20
type input "**********"
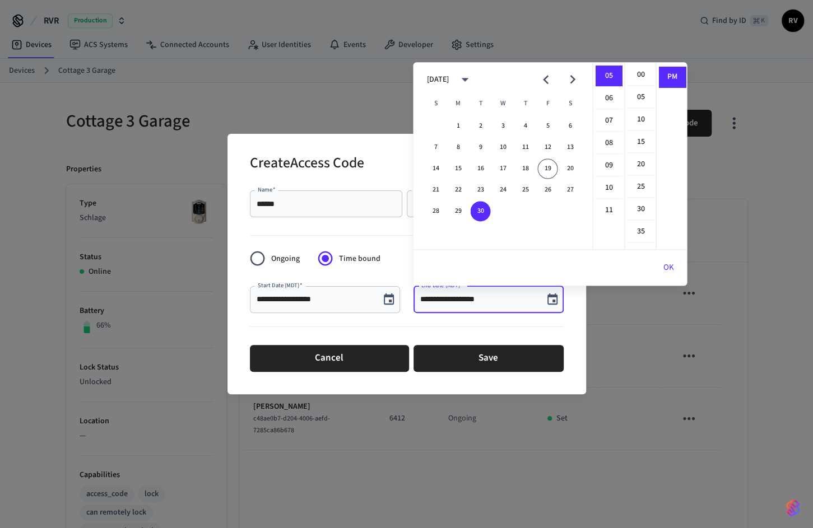
click at [673, 267] on button "OK" at bounding box center [668, 267] width 38 height 27
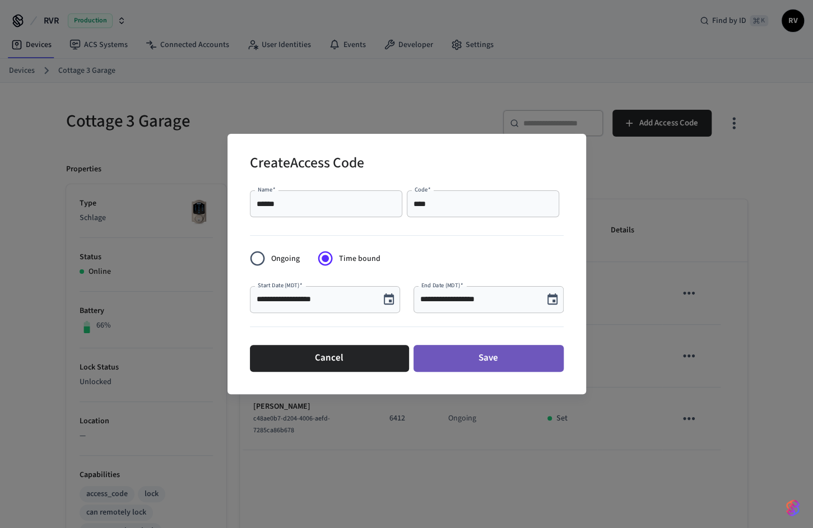
click at [475, 352] on button "Save" at bounding box center [488, 358] width 150 height 27
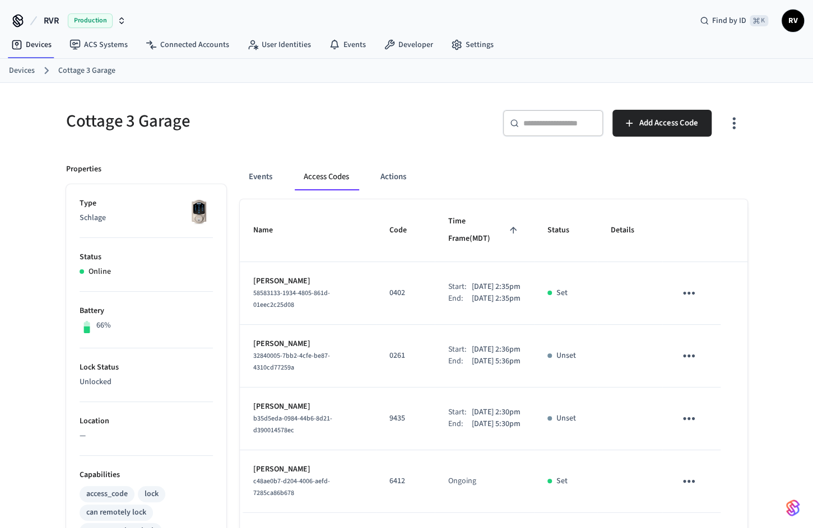
click at [734, 166] on div "Events Access Codes Actions" at bounding box center [493, 177] width 507 height 27
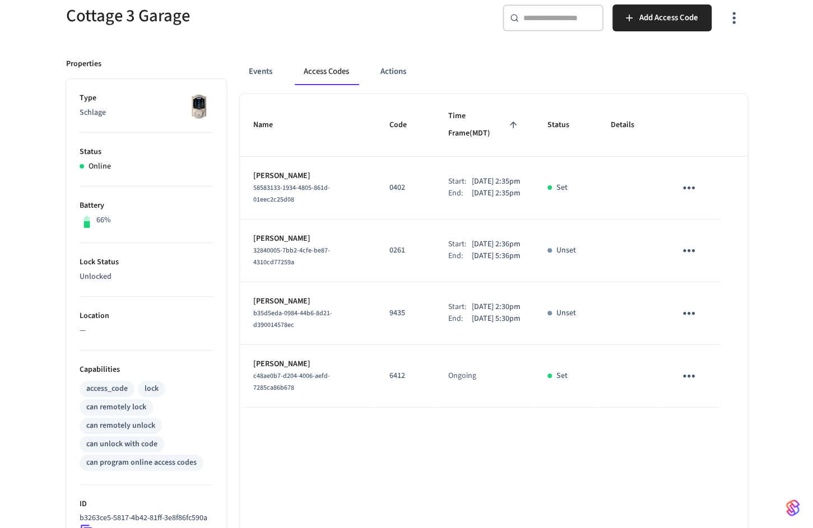
scroll to position [207, 0]
